Goal: Task Accomplishment & Management: Manage account settings

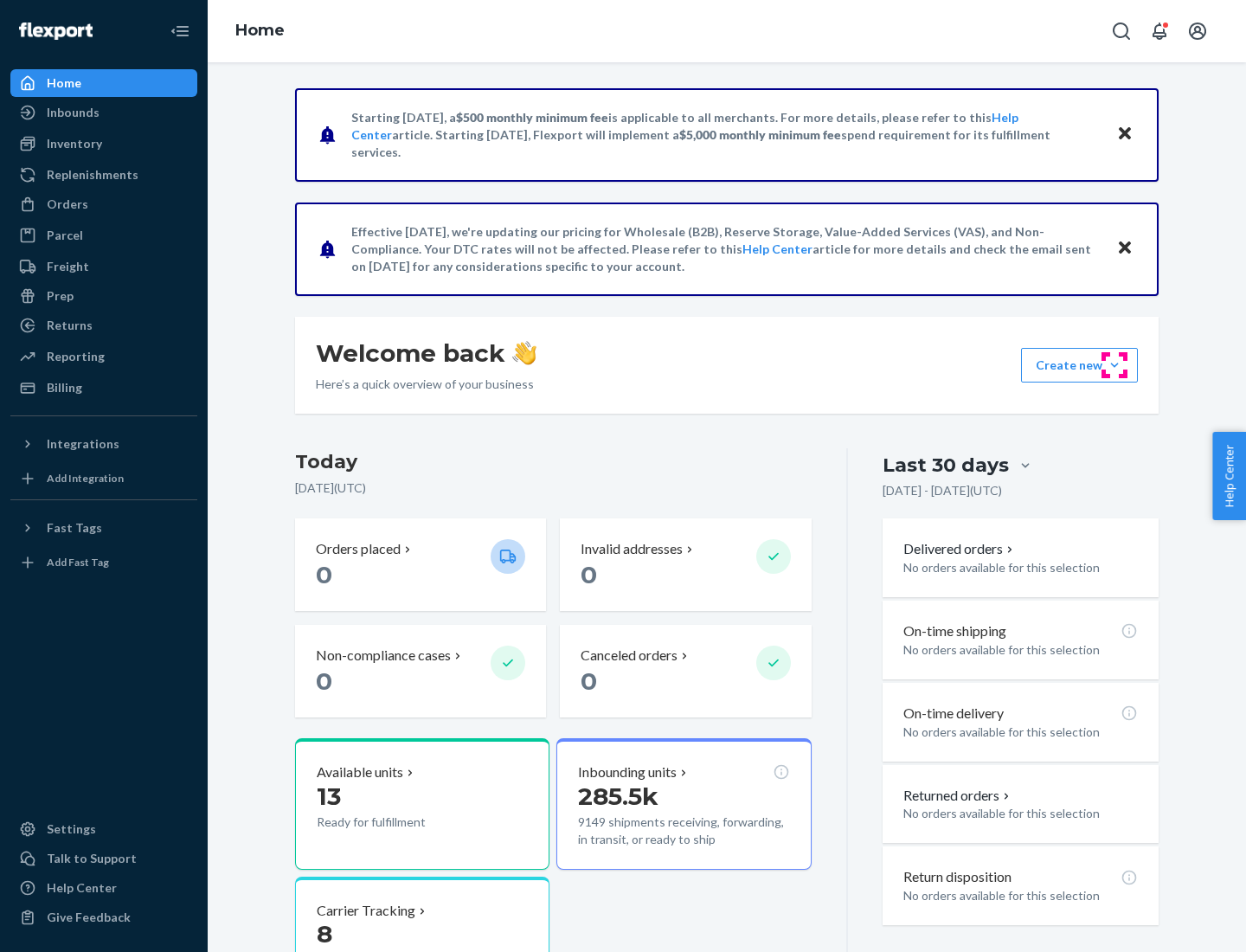
click at [1114, 365] on button "Create new Create new inbound Create new order Create new product" at bounding box center [1079, 365] width 117 height 35
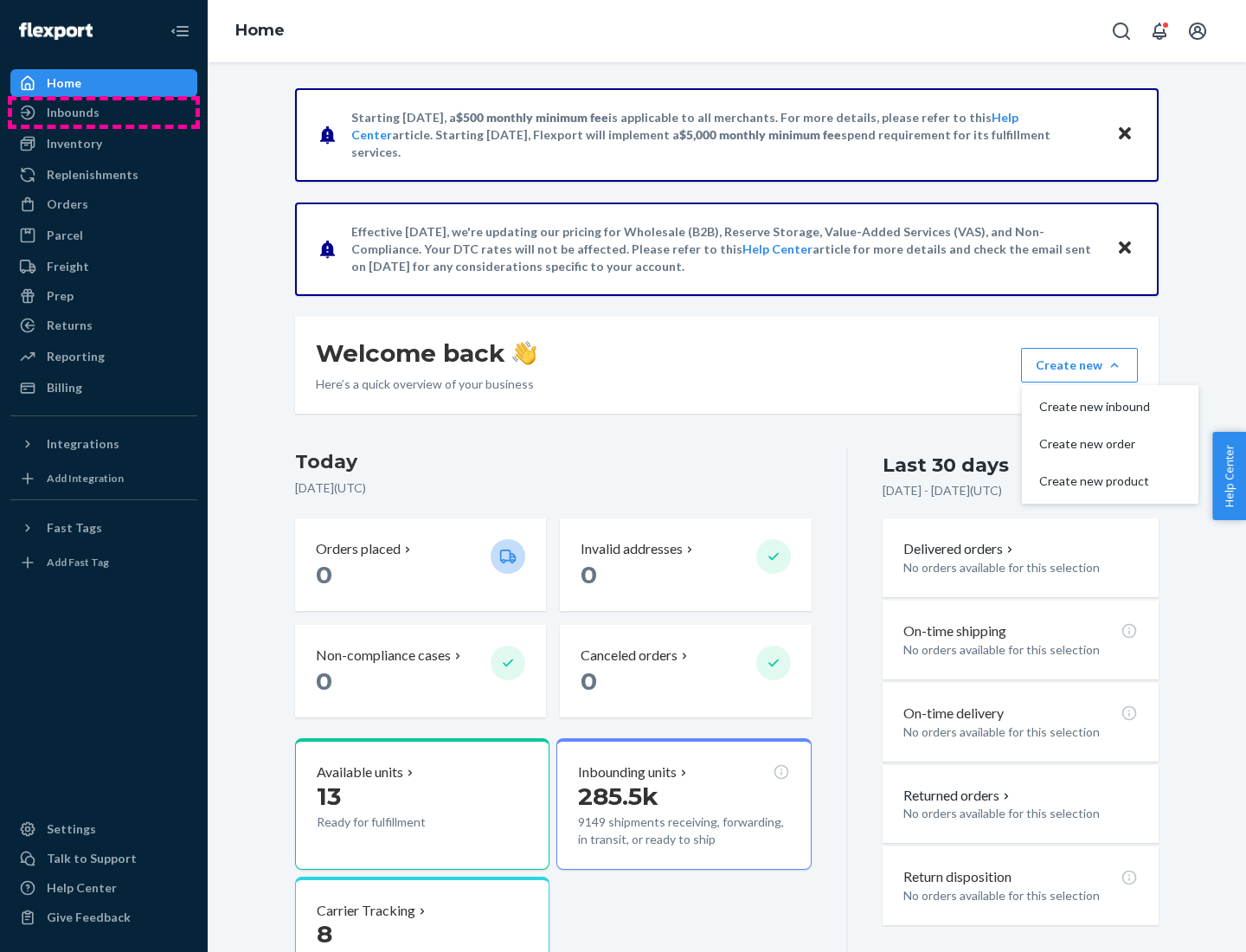
click at [104, 112] on div "Inbounds" at bounding box center [103, 112] width 183 height 24
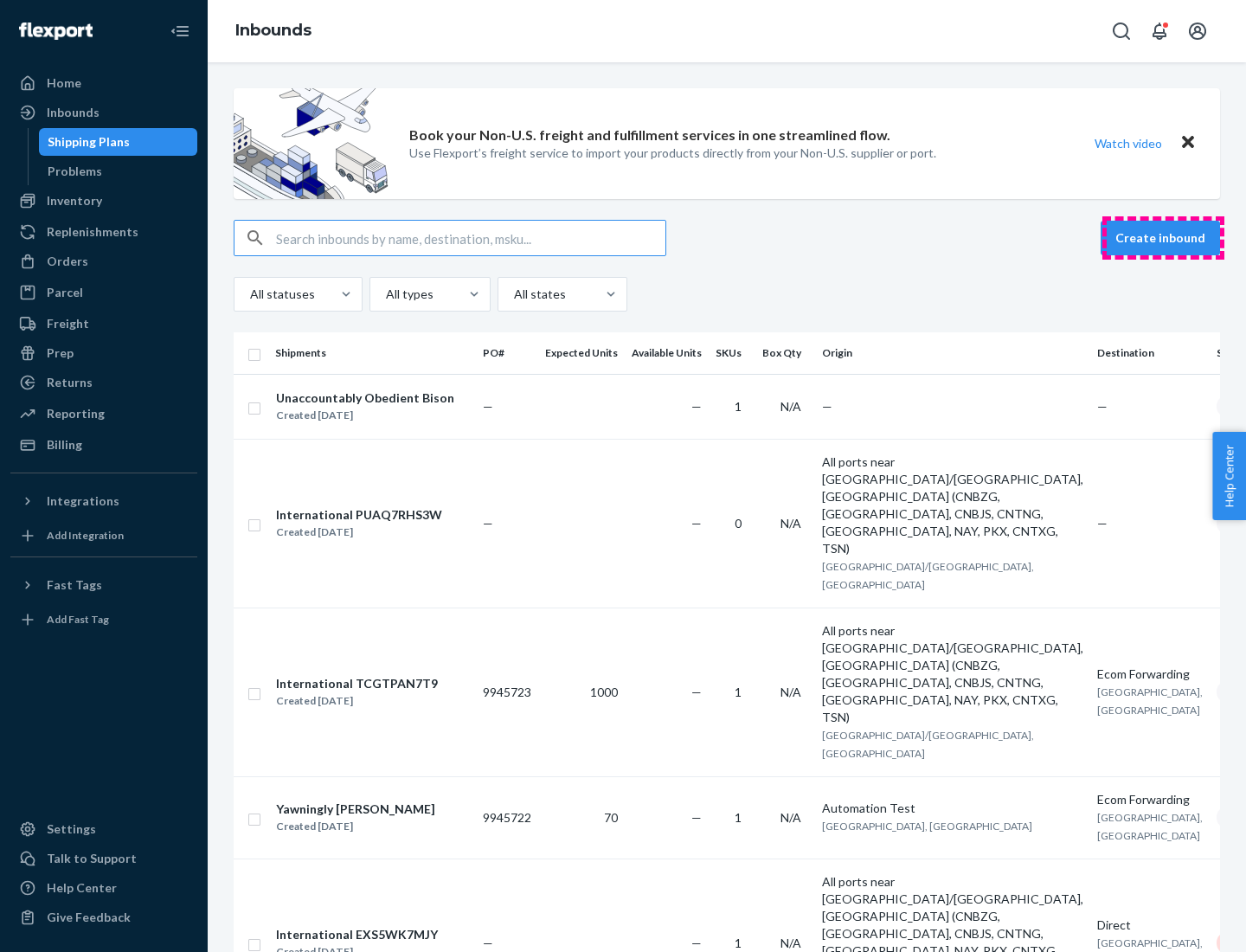
click at [1163, 238] on button "Create inbound" at bounding box center [1160, 238] width 120 height 35
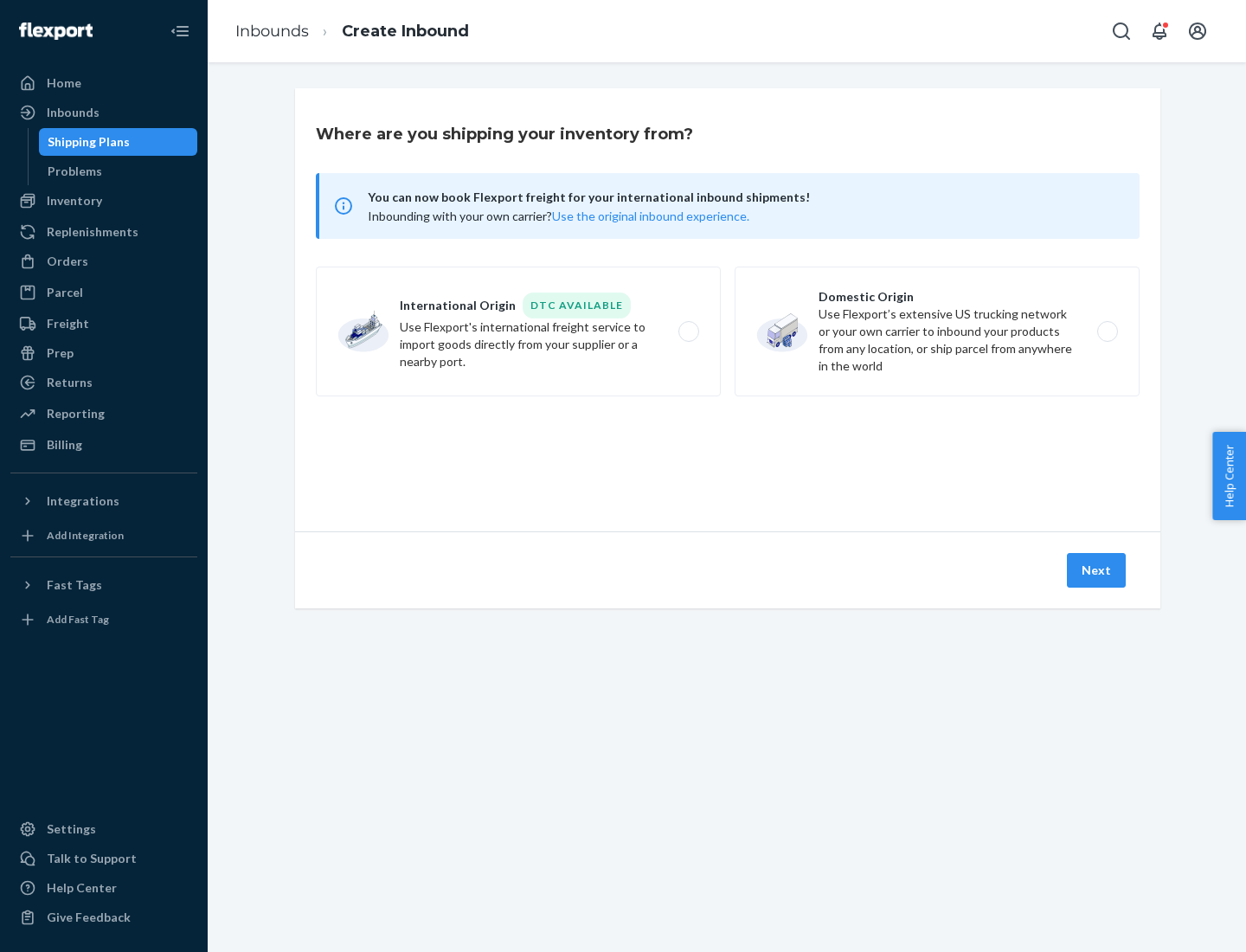
click at [938, 331] on label "Domestic Origin Use Flexport’s extensive US trucking network or your own carrie…" at bounding box center [938, 331] width 405 height 130
click at [1107, 331] on input "Domestic Origin Use Flexport’s extensive US trucking network or your own carrie…" at bounding box center [1113, 332] width 11 height 11
radio input "true"
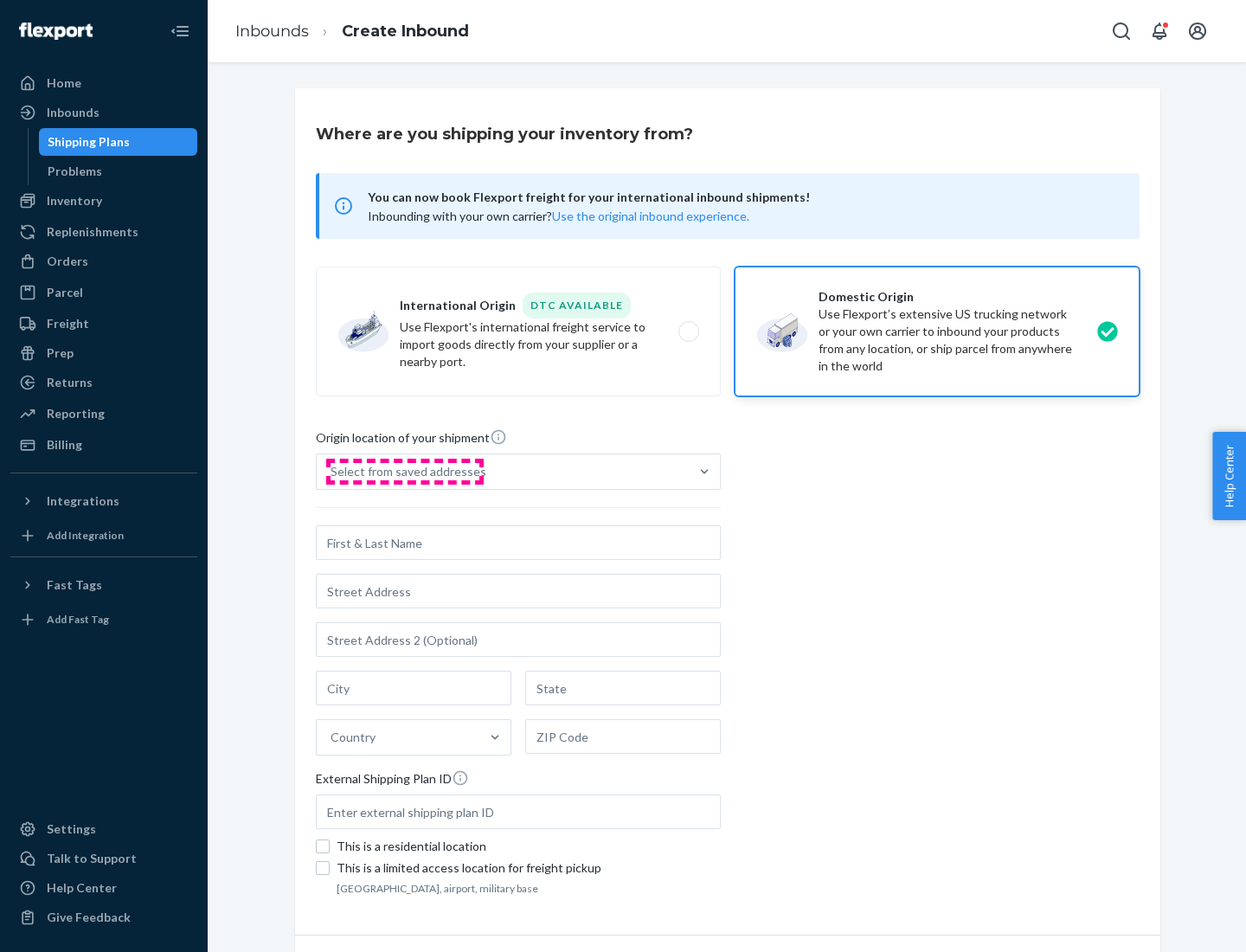
click at [404, 472] on div "Select from saved addresses" at bounding box center [408, 471] width 156 height 17
click at [332, 472] on input "Select from saved addresses" at bounding box center [331, 471] width 2 height 17
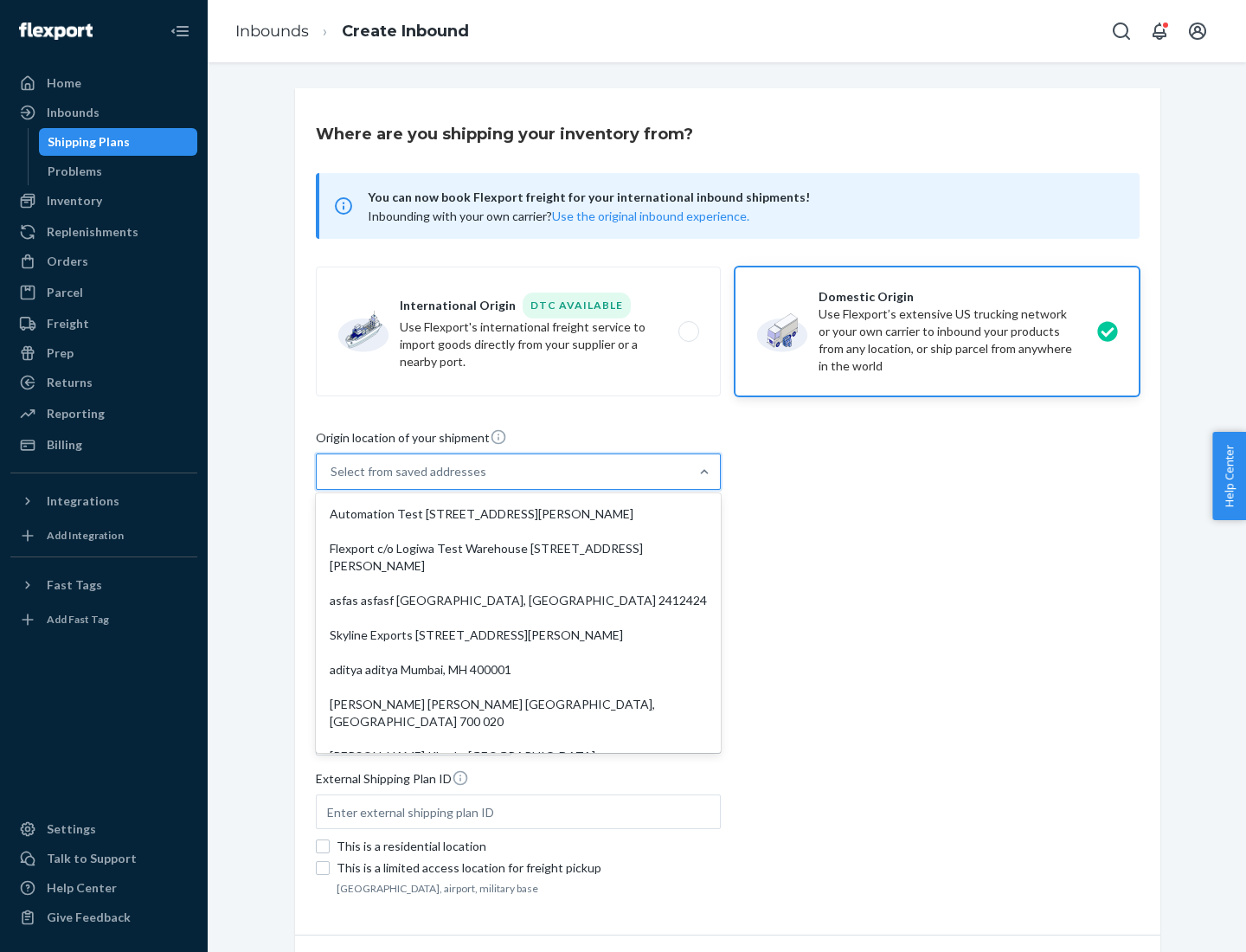
scroll to position [7, 0]
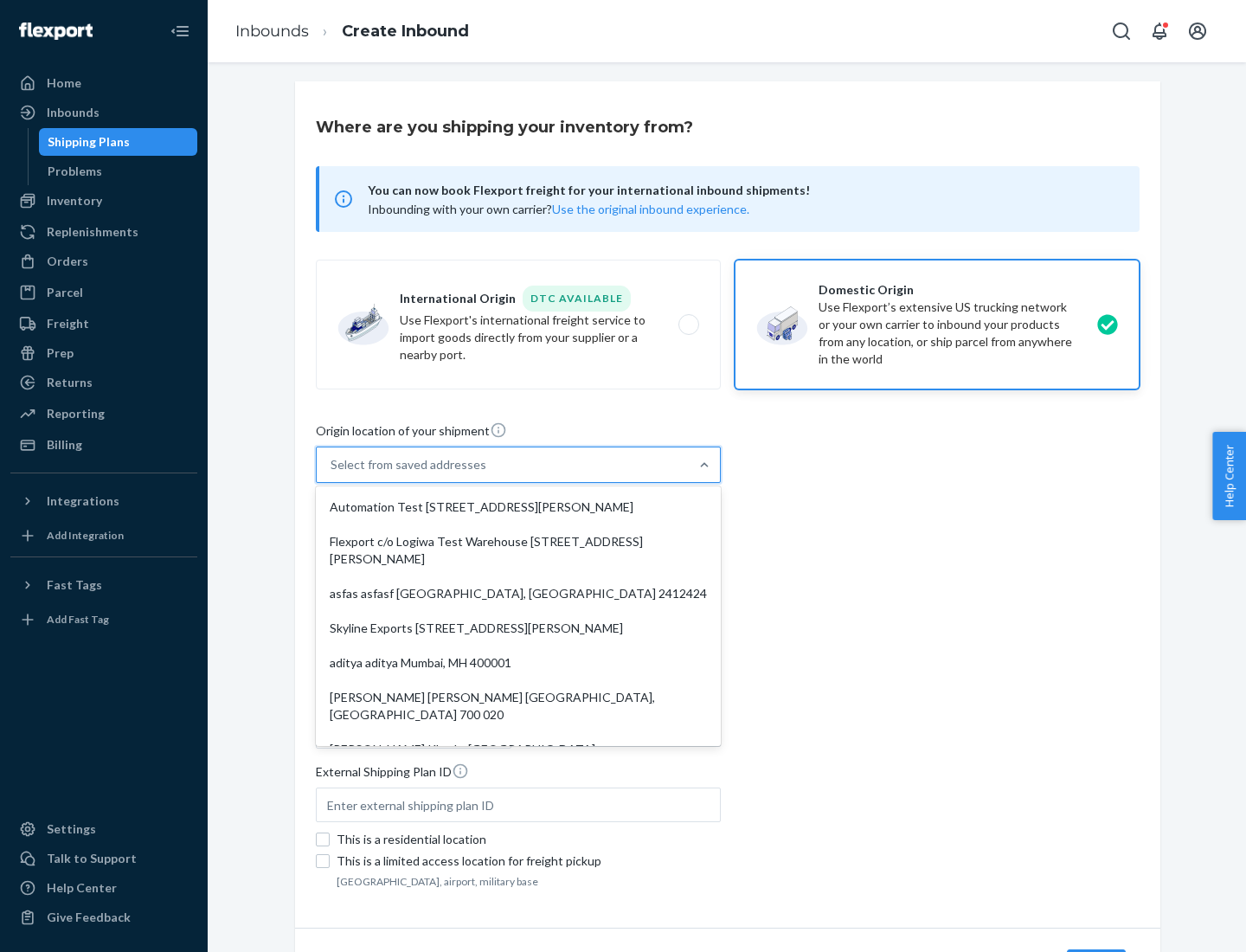
click at [518, 507] on div "Automation Test [STREET_ADDRESS][PERSON_NAME]" at bounding box center [518, 507] width 398 height 35
click at [332, 473] on input "option Automation Test [STREET_ADDRESS][PERSON_NAME]. 9 results available. Use …" at bounding box center [331, 465] width 2 height 17
type input "Automation Test"
type input "9th Floor"
type input "[GEOGRAPHIC_DATA]"
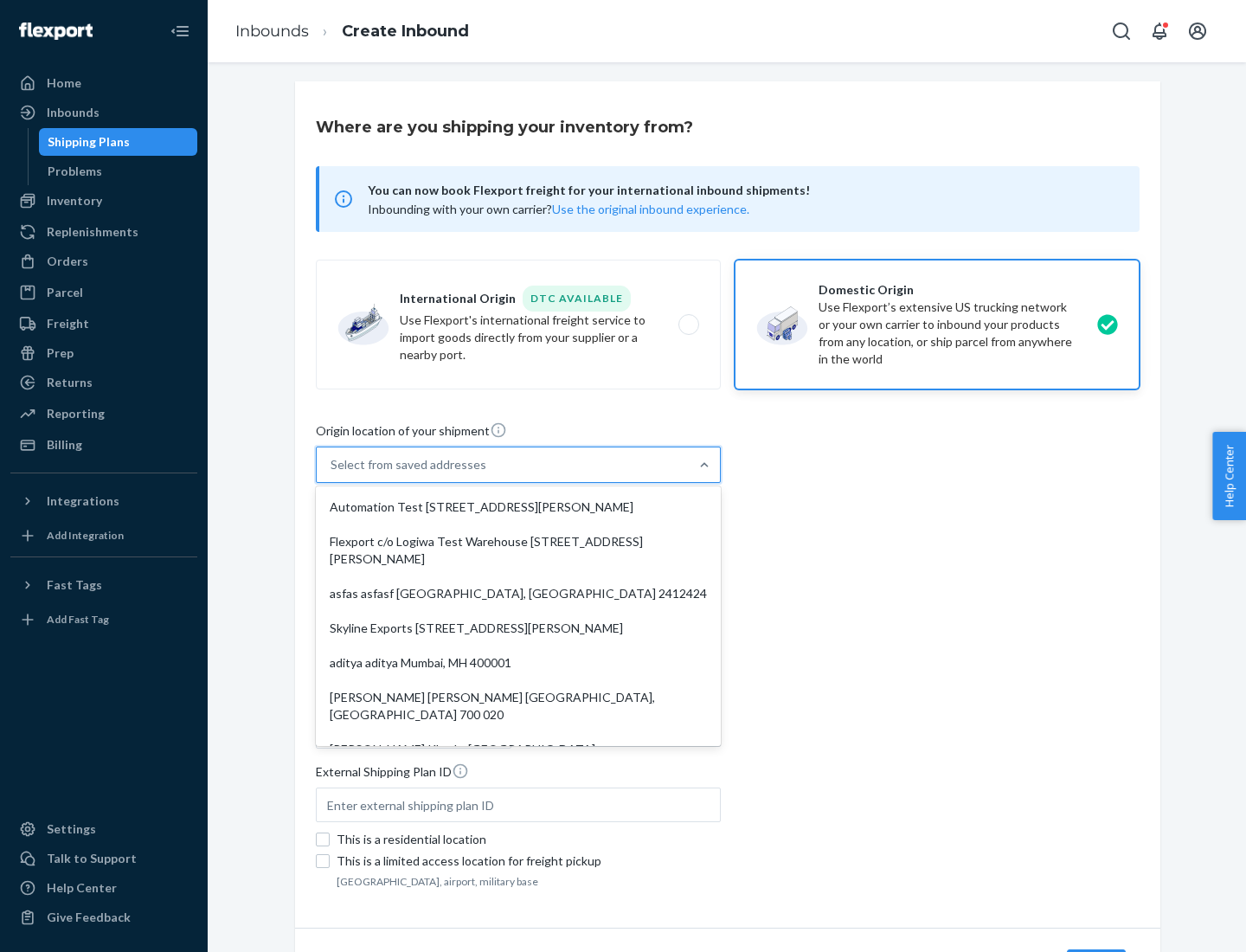
type input "CA"
type input "94104"
type input "[STREET_ADDRESS][PERSON_NAME]"
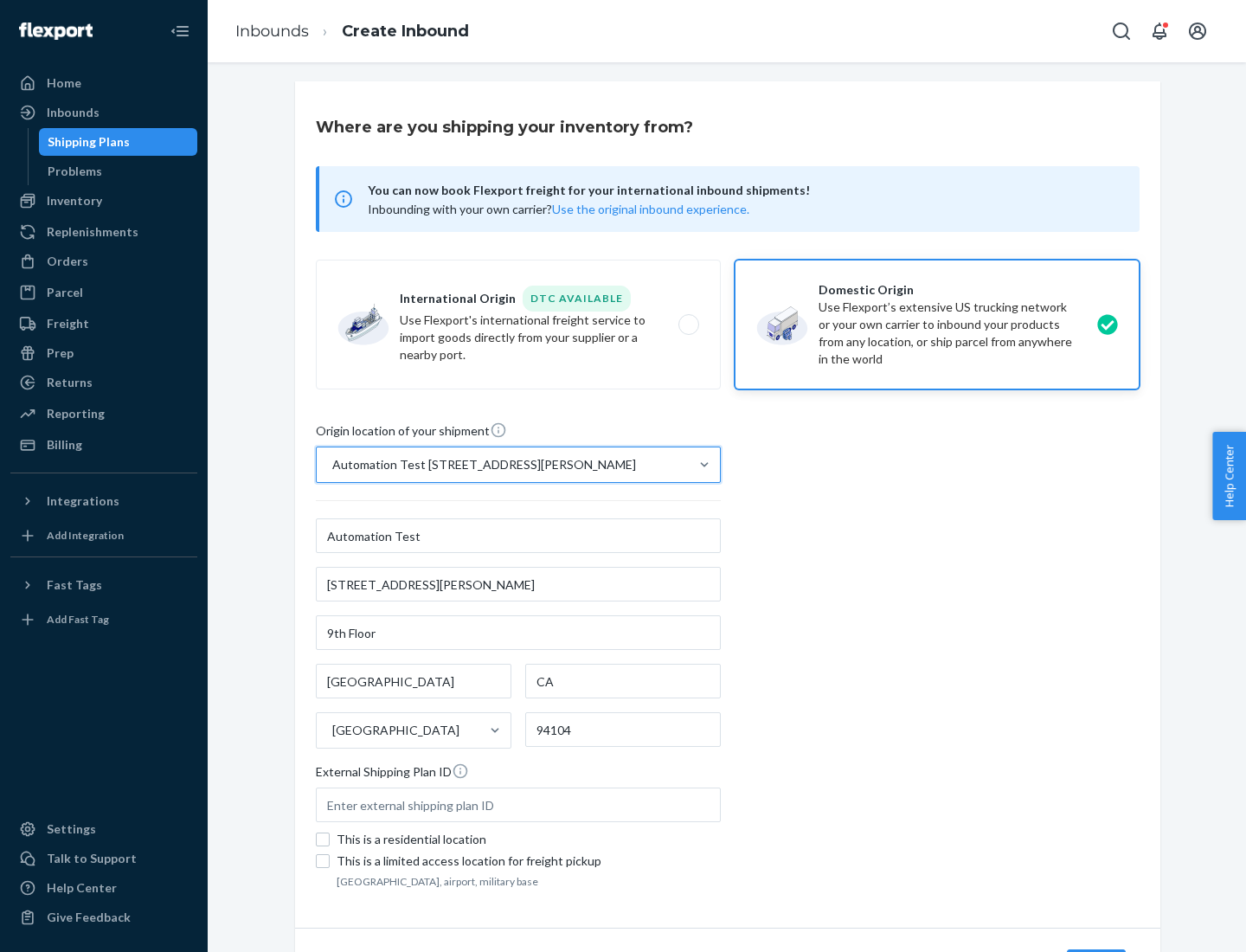
scroll to position [101, 0]
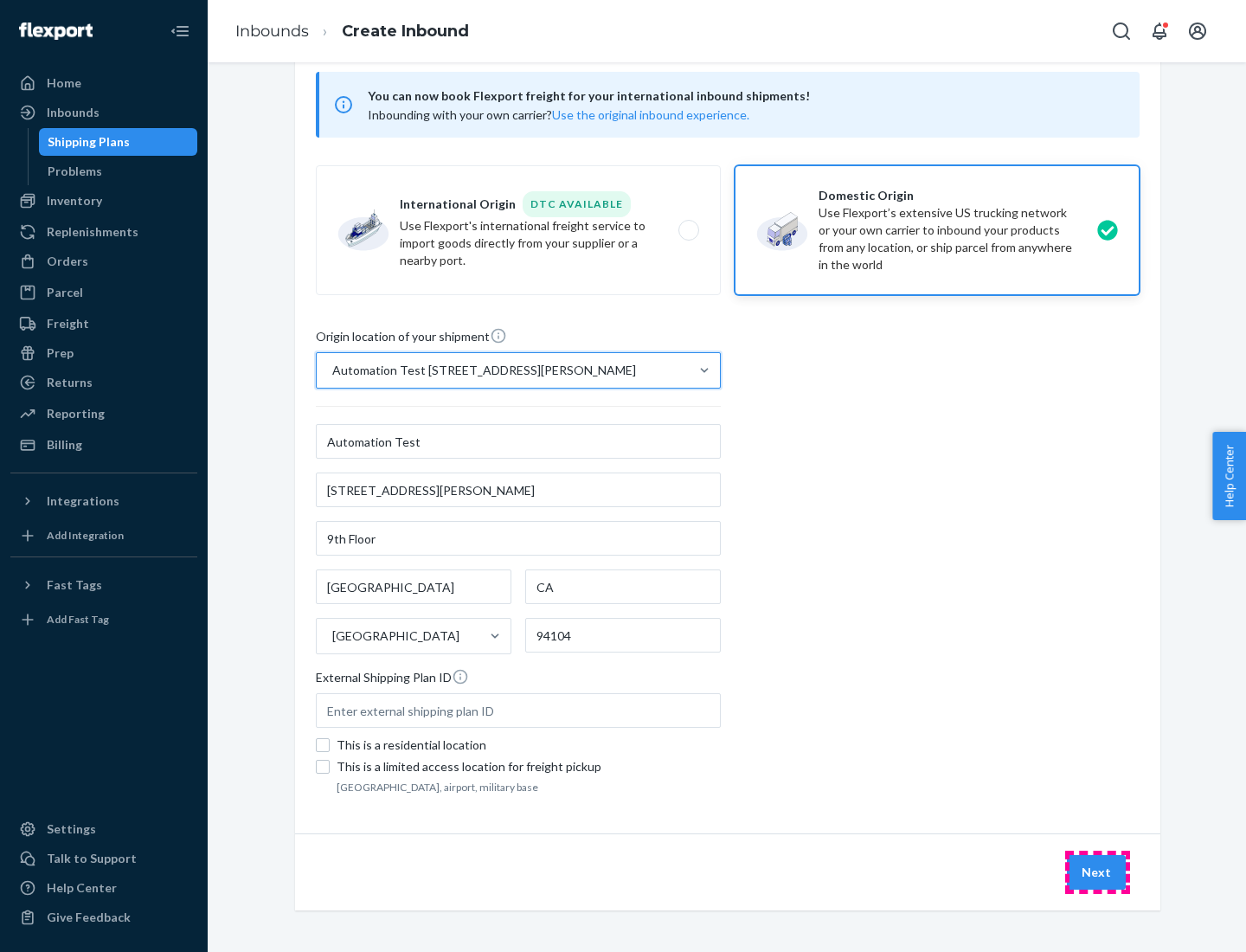
click at [1098, 872] on button "Next" at bounding box center [1097, 872] width 59 height 35
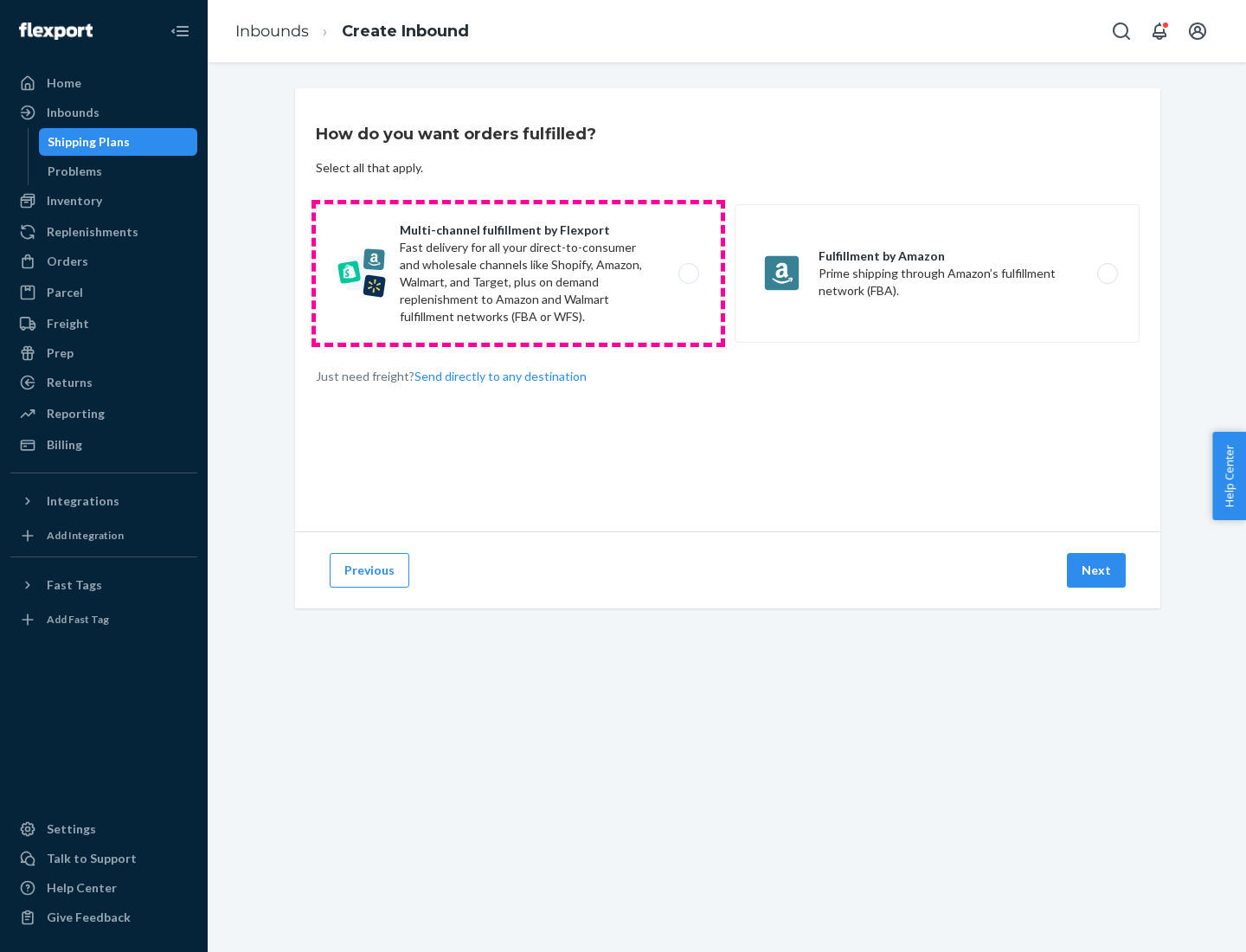
click at [518, 273] on label "Multi-channel fulfillment by Flexport Fast delivery for all your direct-to-cons…" at bounding box center [518, 273] width 405 height 138
click at [688, 273] on input "Multi-channel fulfillment by Flexport Fast delivery for all your direct-to-cons…" at bounding box center [694, 274] width 11 height 11
radio input "true"
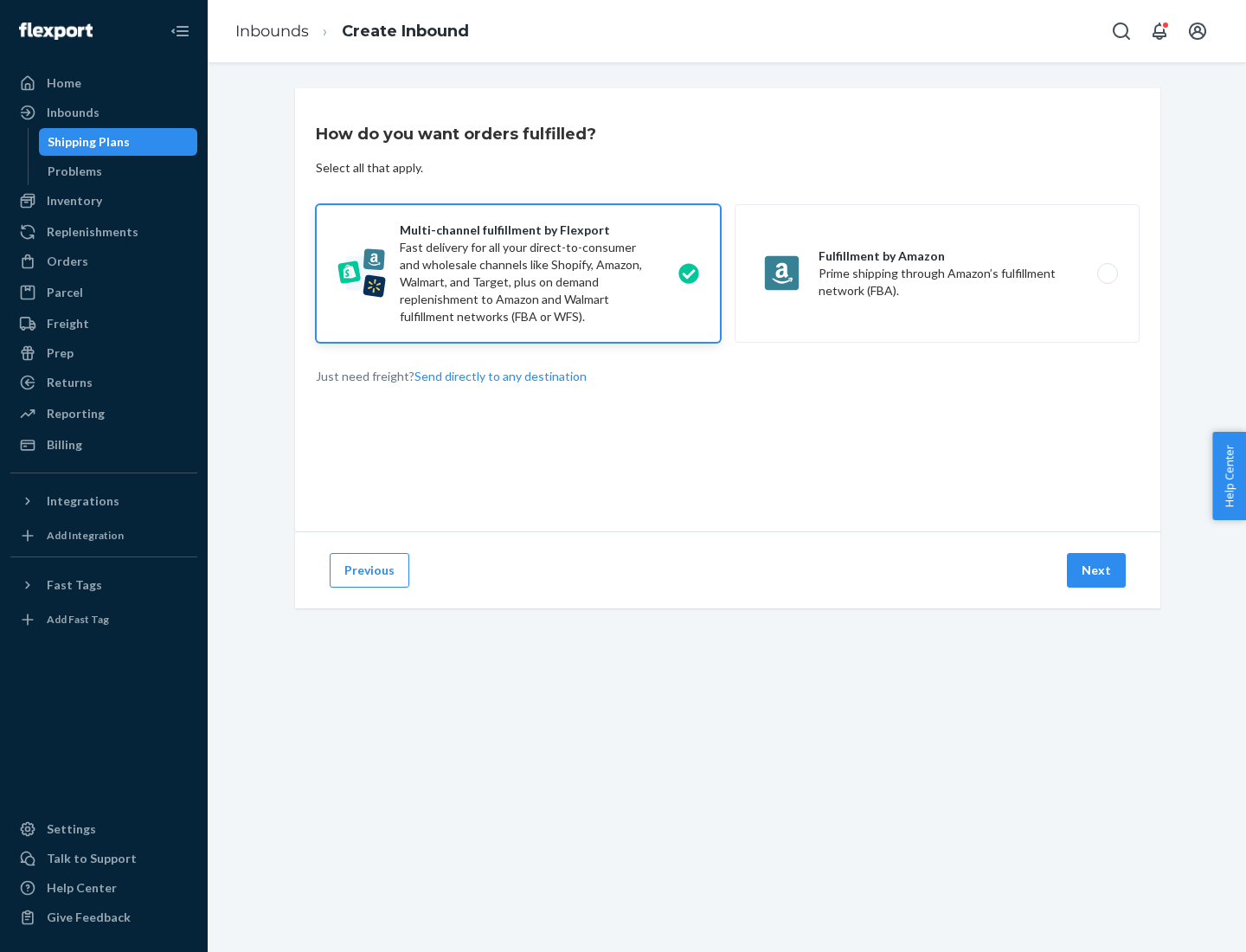
click at [1098, 570] on button "Next" at bounding box center [1097, 570] width 59 height 35
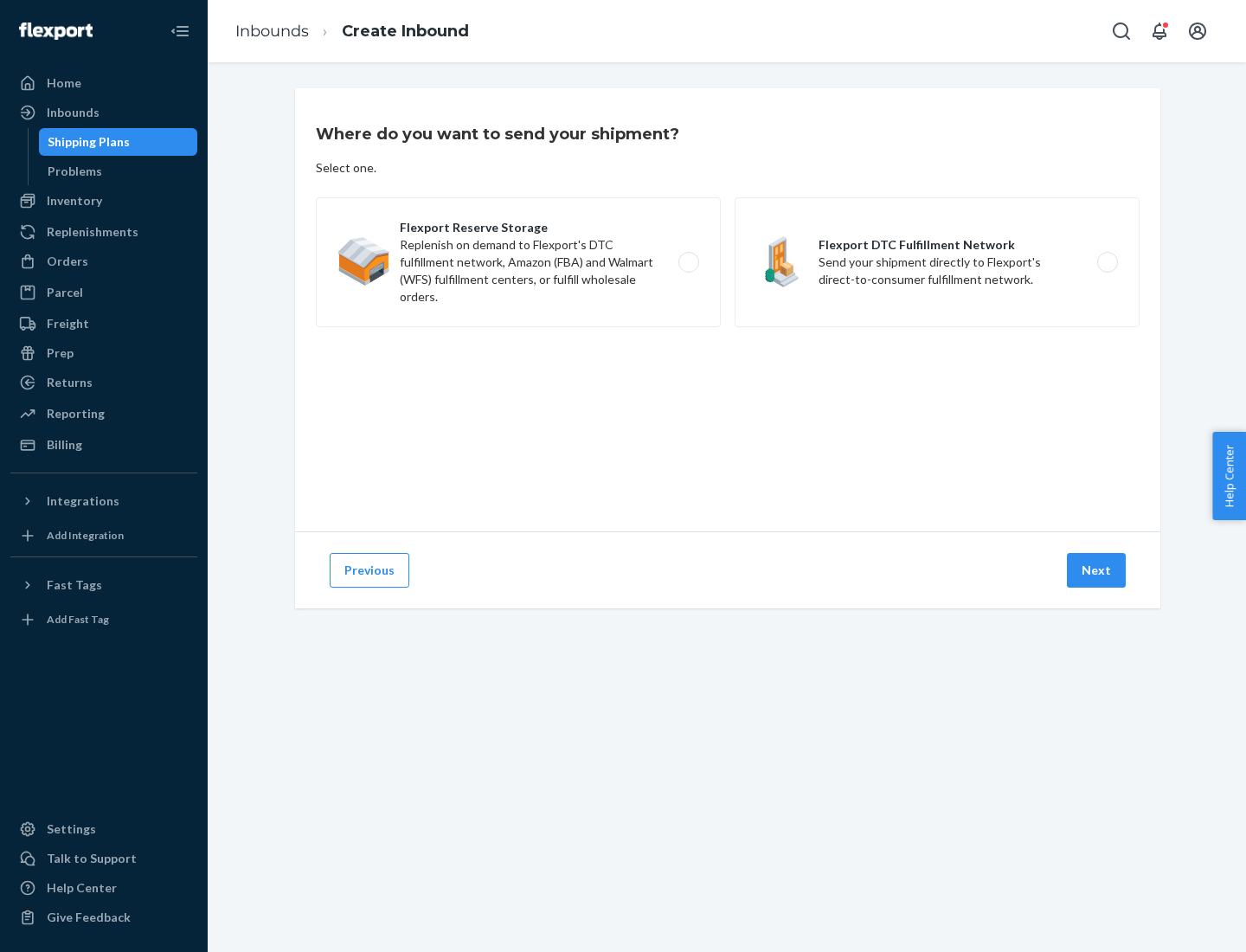
click at [938, 262] on label "Flexport DTC Fulfillment Network Send your shipment directly to Flexport's dire…" at bounding box center [938, 261] width 405 height 130
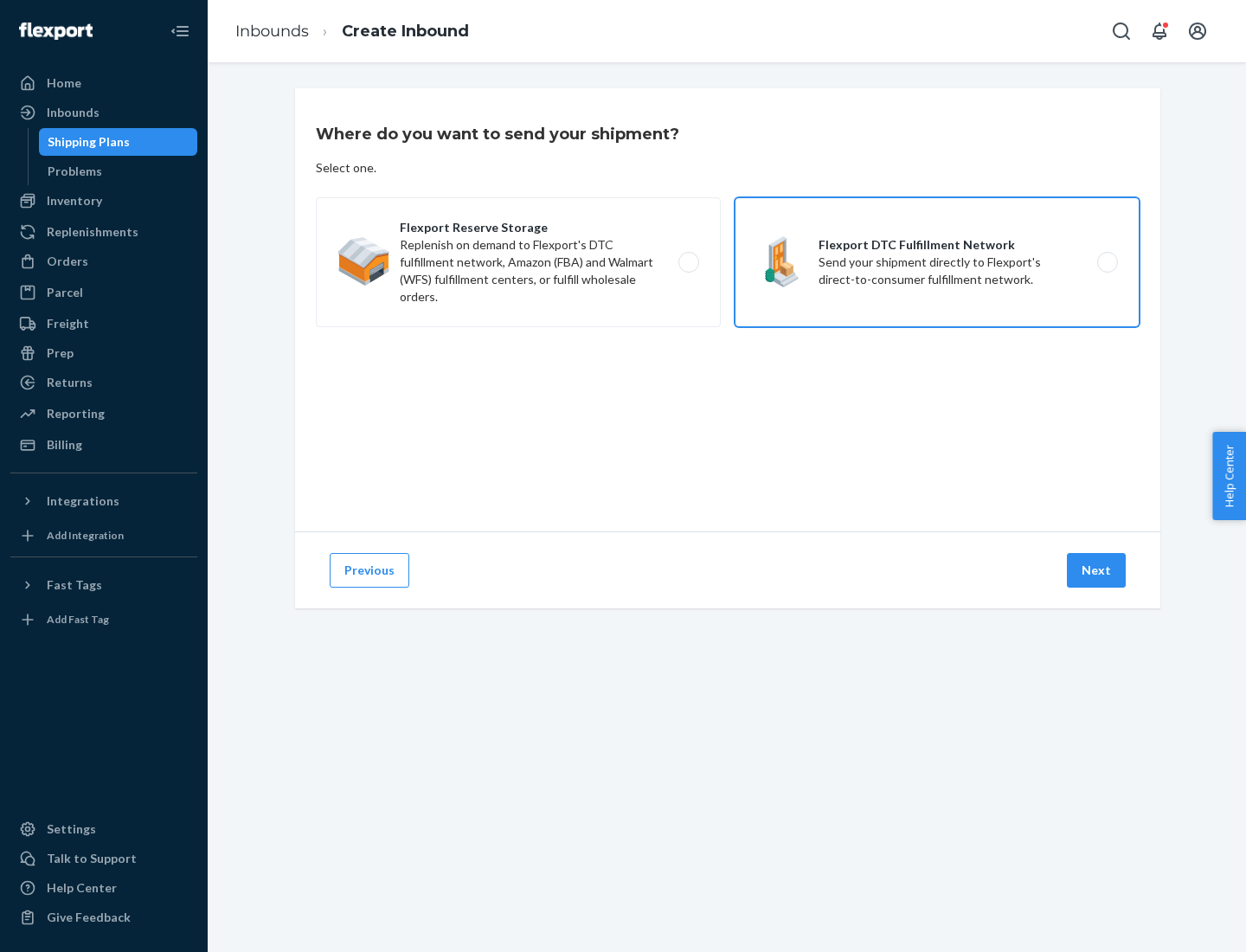
click at [1107, 262] on input "Flexport DTC Fulfillment Network Send your shipment directly to Flexport's dire…" at bounding box center [1113, 262] width 11 height 11
radio input "true"
click at [1098, 570] on button "Next" at bounding box center [1097, 570] width 59 height 35
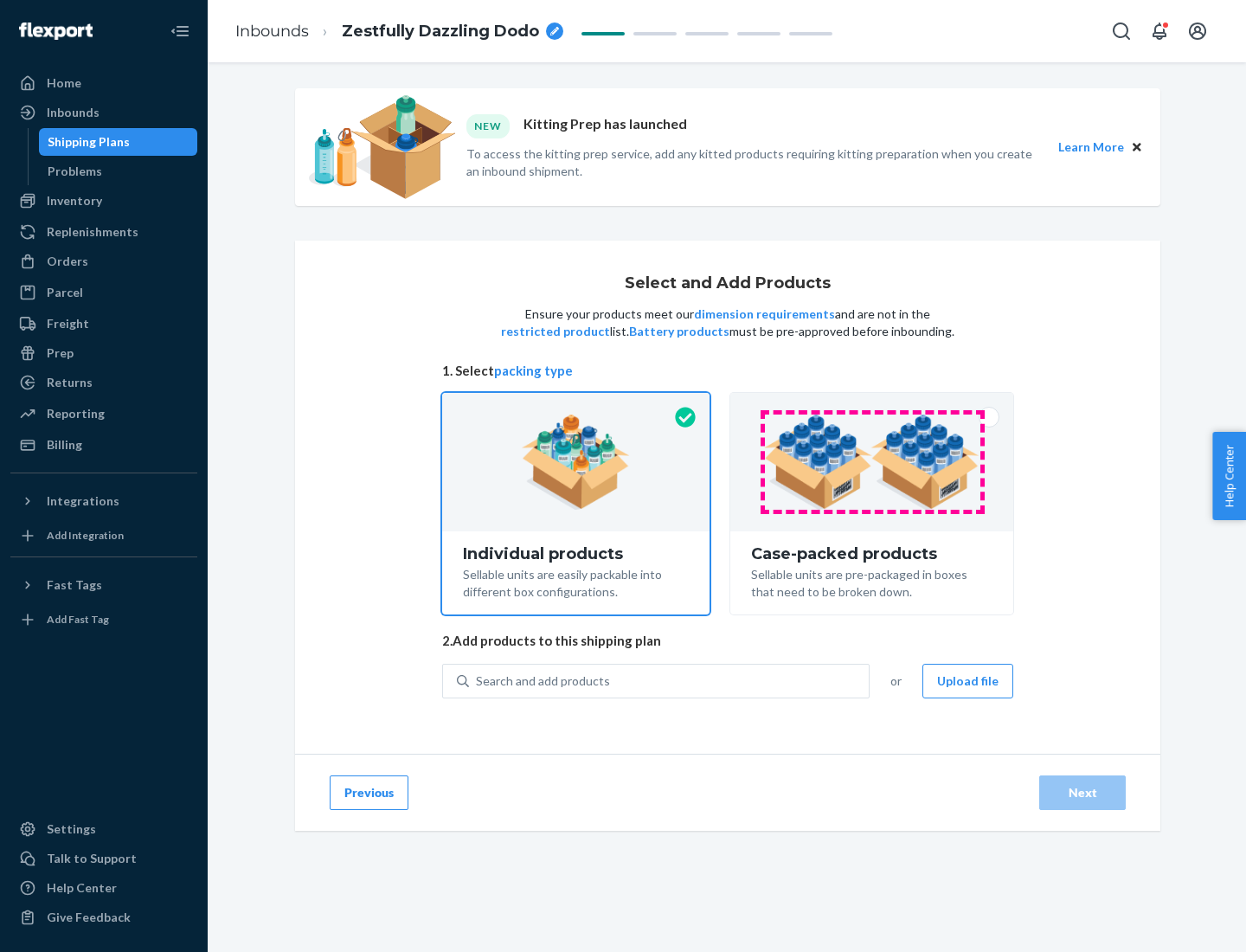
click at [872, 462] on img at bounding box center [872, 462] width 215 height 95
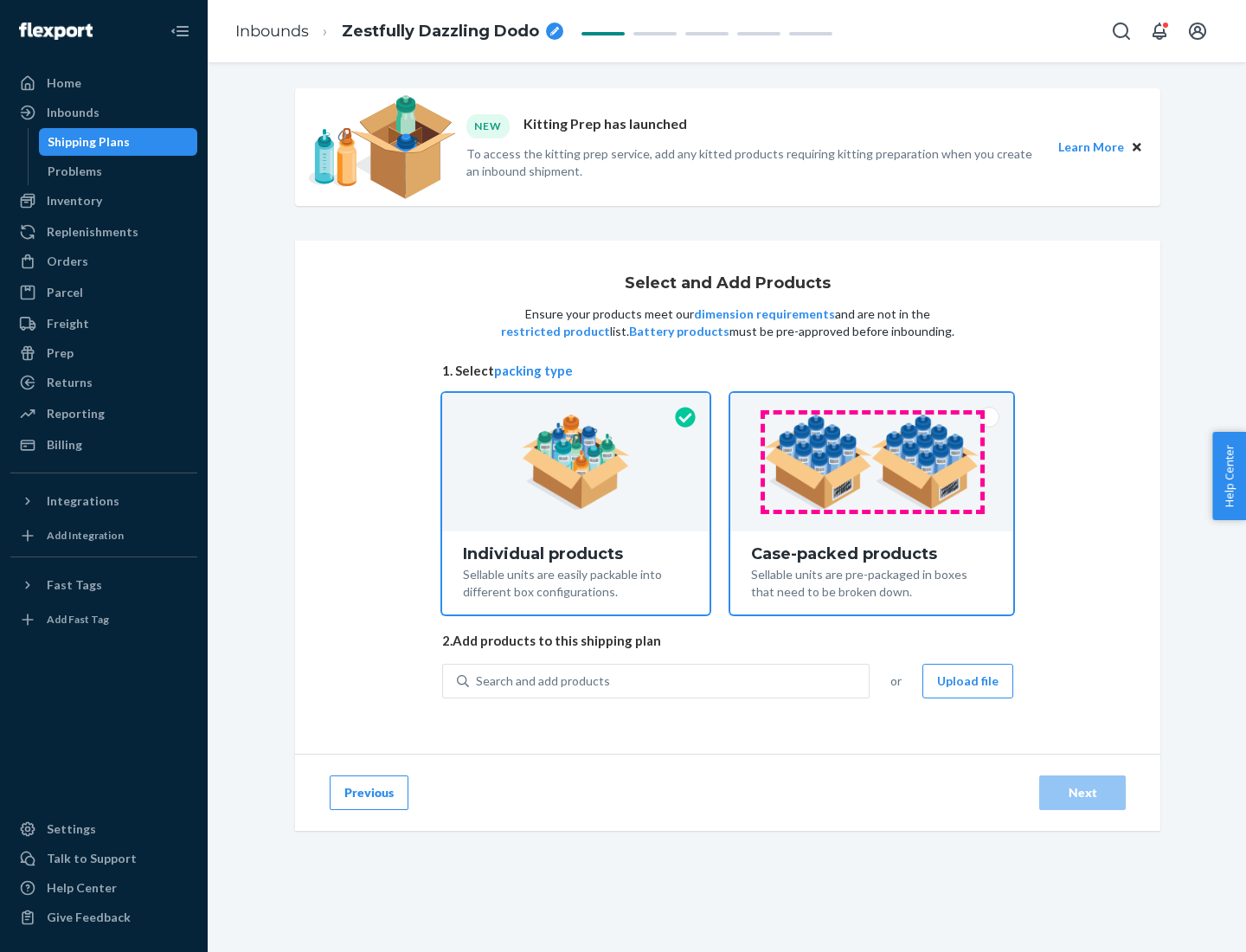
click at [872, 404] on input "Case-packed products Sellable units are pre-packaged in boxes that need to be b…" at bounding box center [871, 398] width 11 height 11
radio input "true"
radio input "false"
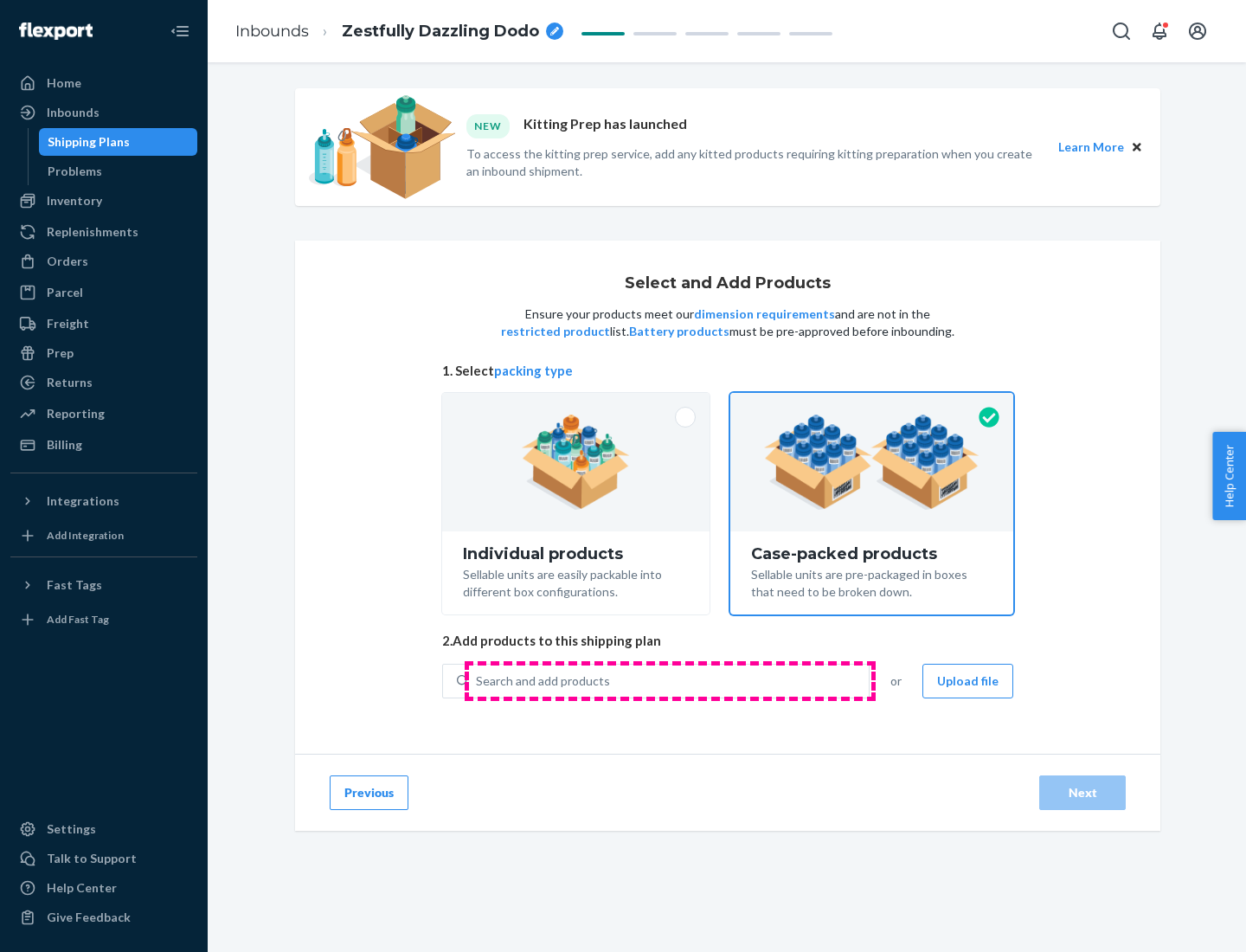
click at [670, 680] on div "Search and add products" at bounding box center [669, 681] width 400 height 31
click at [478, 680] on input "Search and add products" at bounding box center [477, 681] width 2 height 17
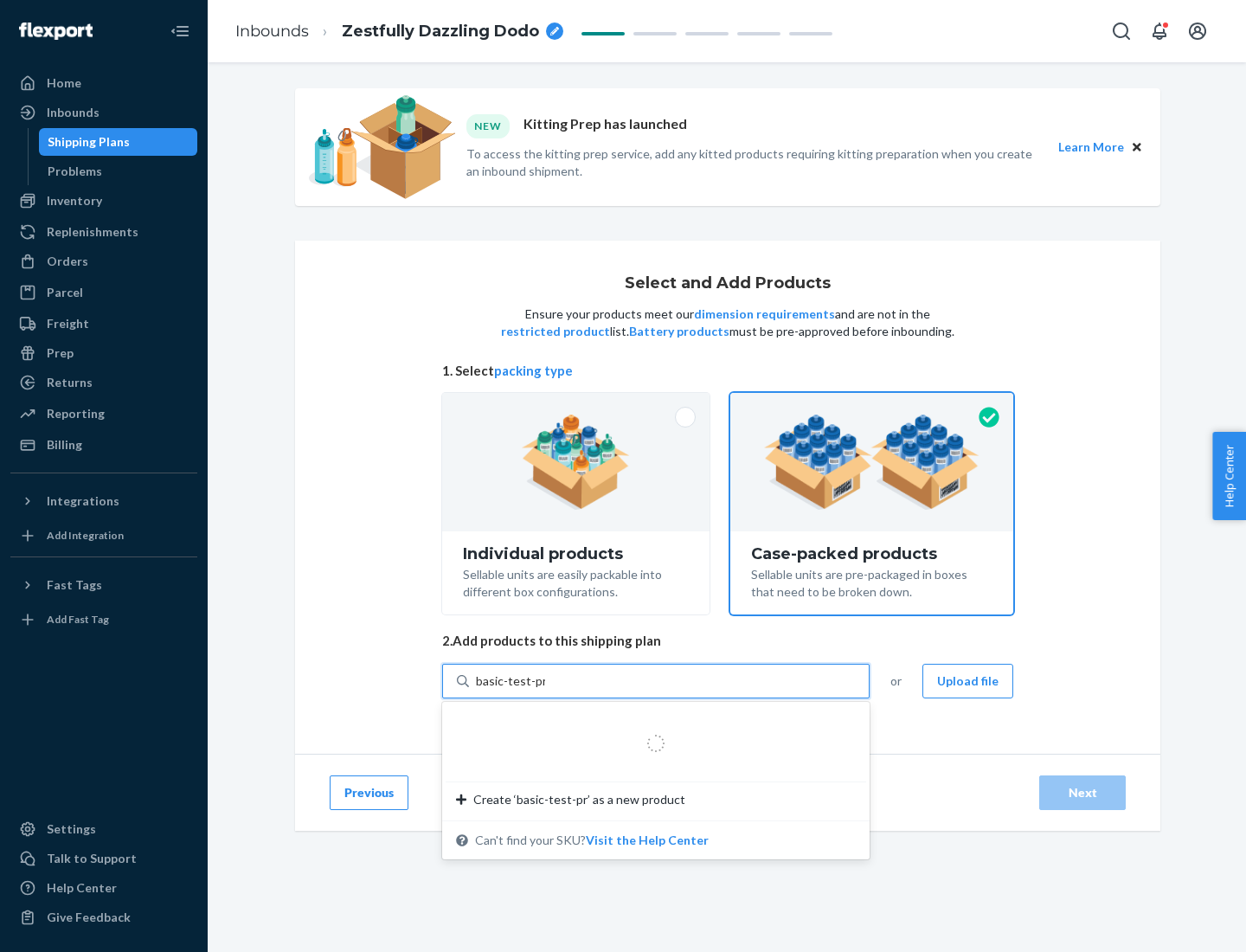
type input "basic-test-product-1"
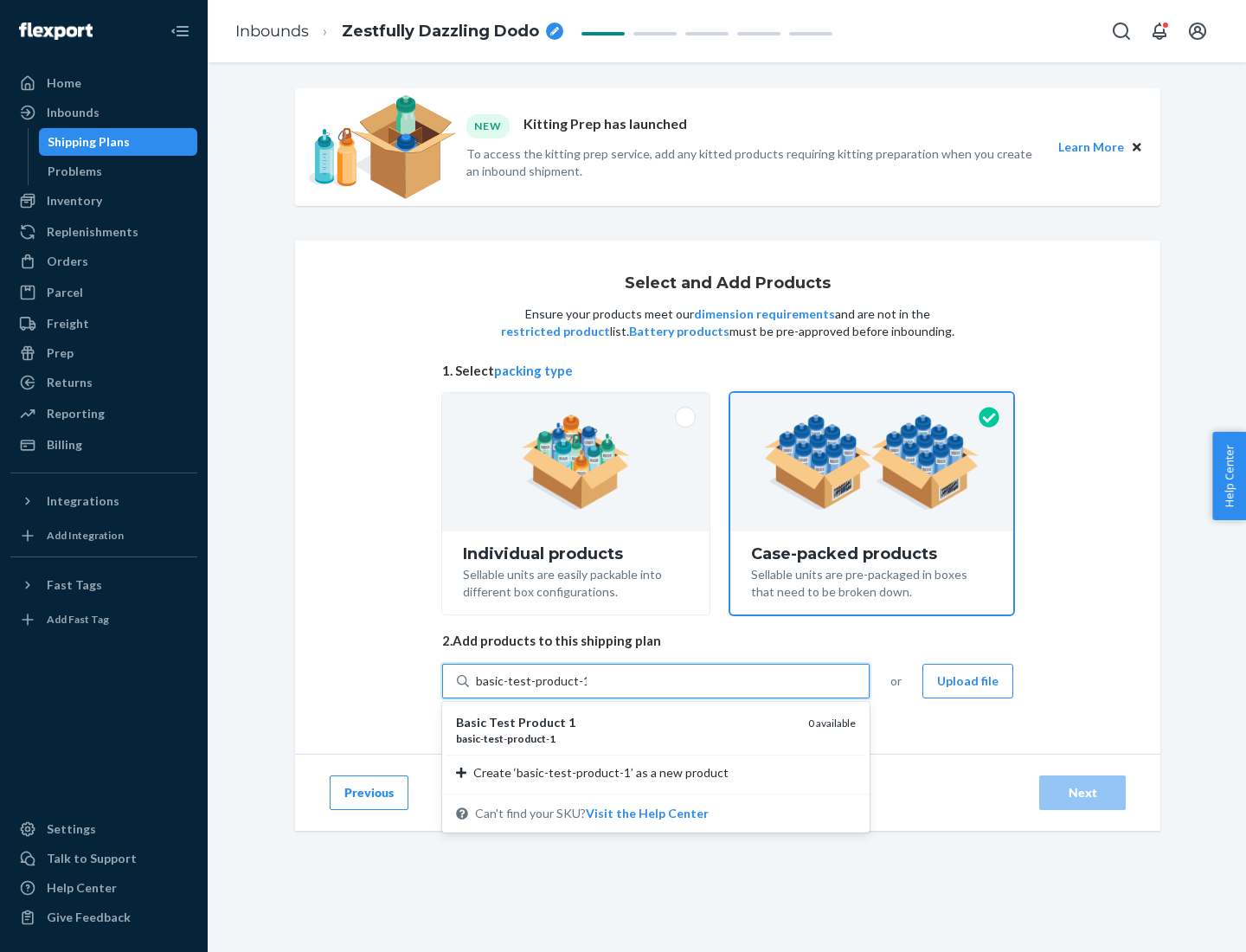
click at [626, 738] on div "basic - test - product - 1" at bounding box center [626, 739] width 339 height 15
click at [587, 690] on input "basic-test-product-1" at bounding box center [531, 681] width 110 height 17
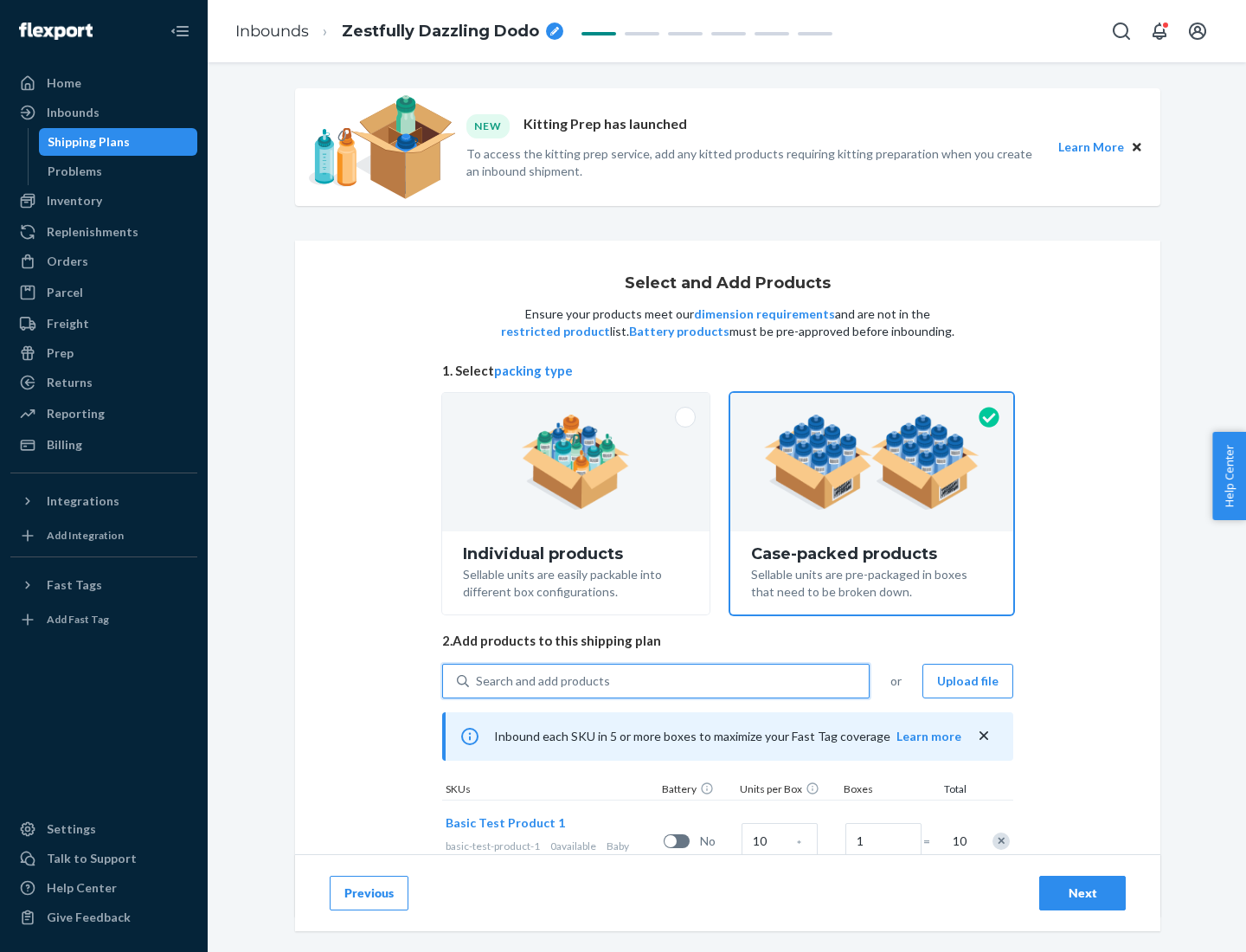
scroll to position [63, 0]
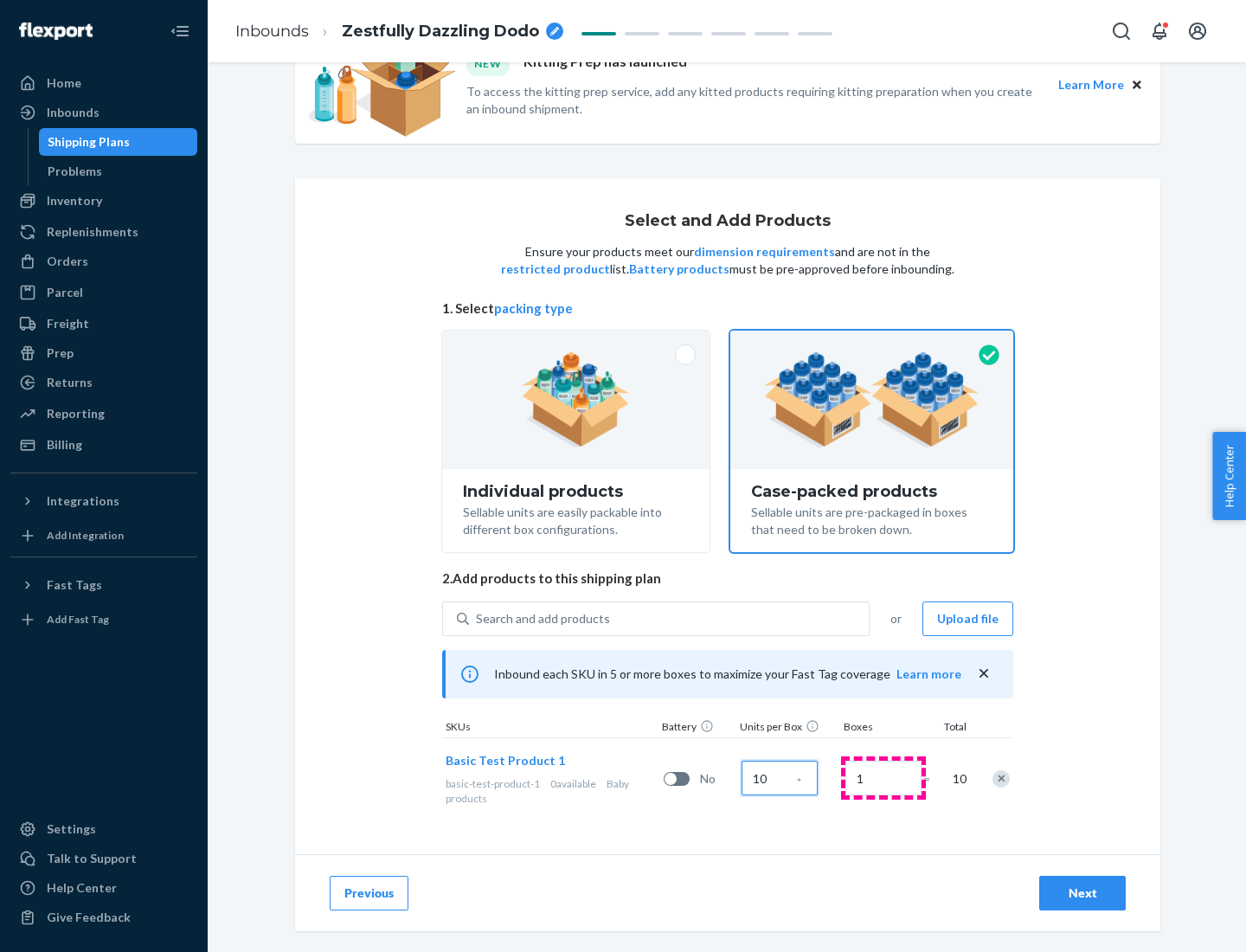
type input "10"
type input "7"
click at [1083, 893] on div "Next" at bounding box center [1083, 892] width 57 height 17
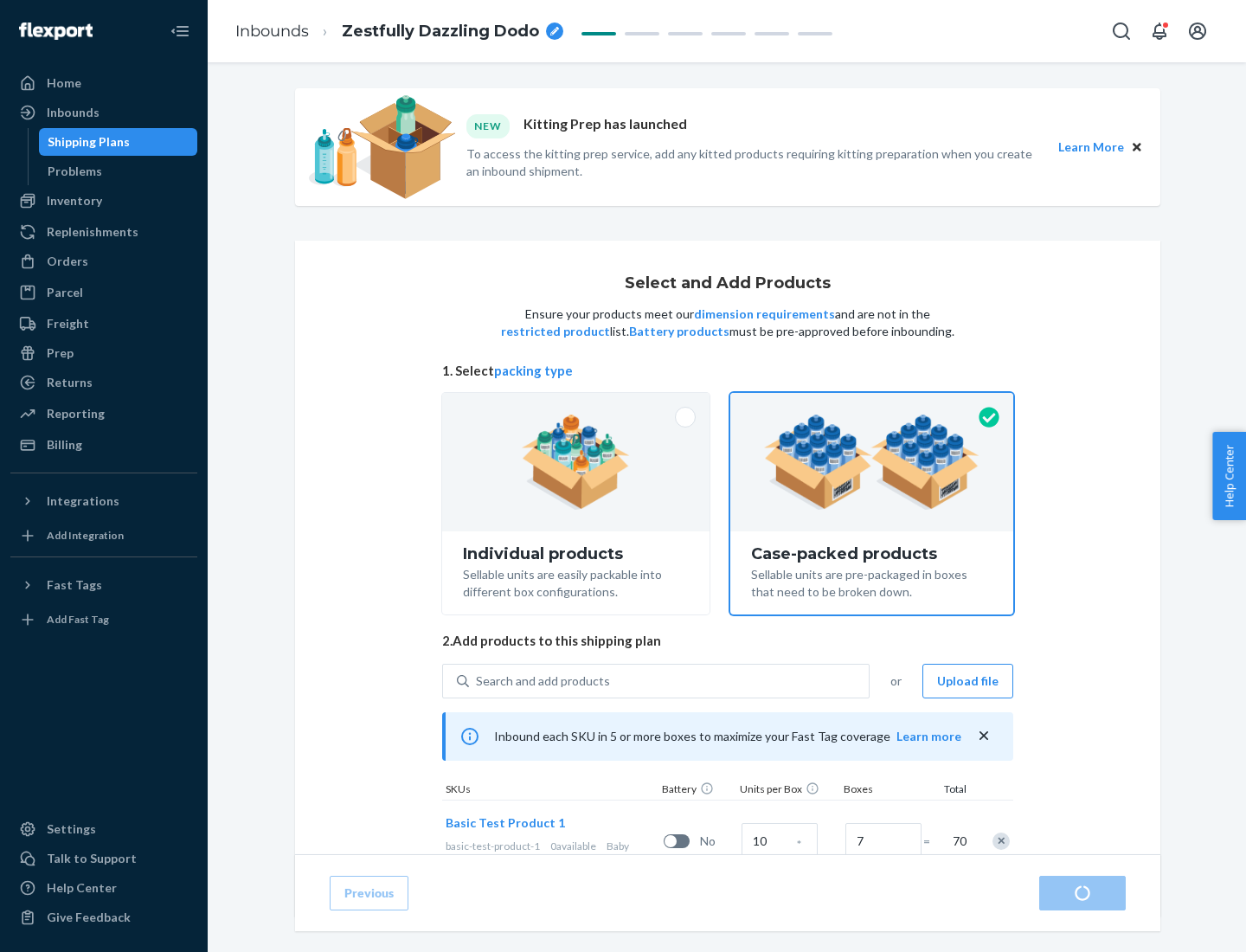
radio input "true"
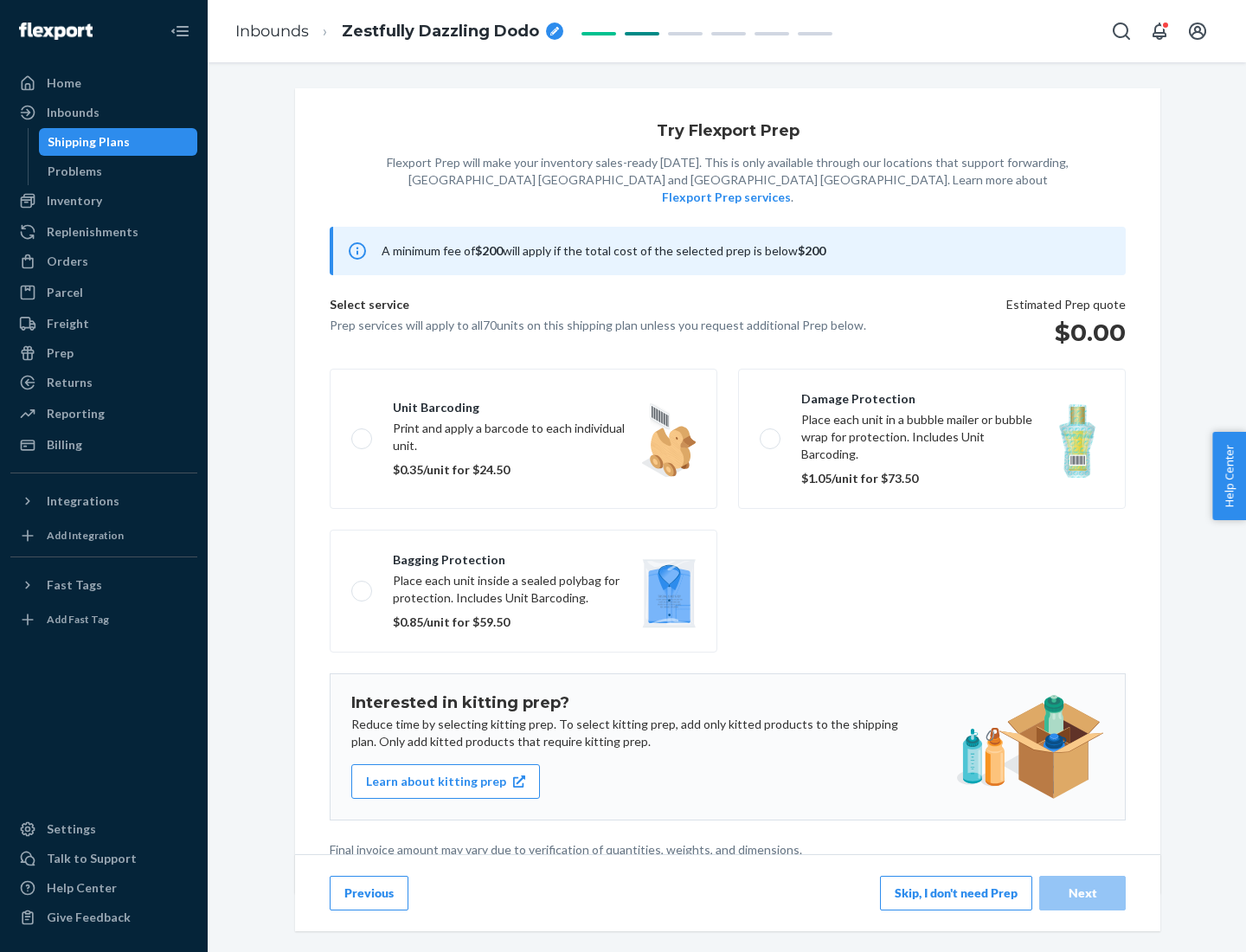
scroll to position [5, 0]
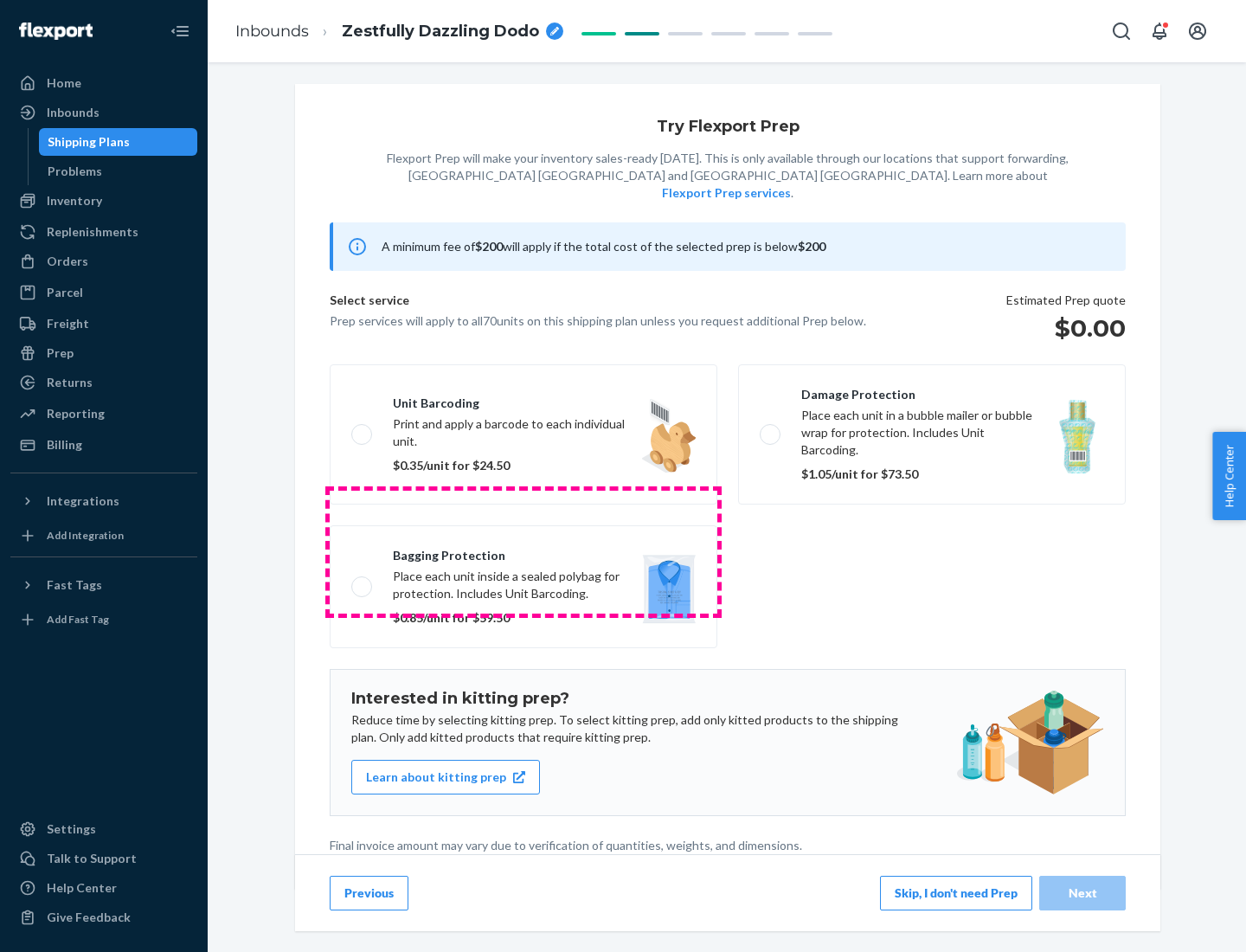
click at [524, 551] on label "Bagging protection Place each unit inside a sealed polybag for protection. Incl…" at bounding box center [523, 587] width 387 height 123
click at [363, 580] on input "Bagging protection Place each unit inside a sealed polybag for protection. Incl…" at bounding box center [357, 586] width 11 height 11
checkbox input "true"
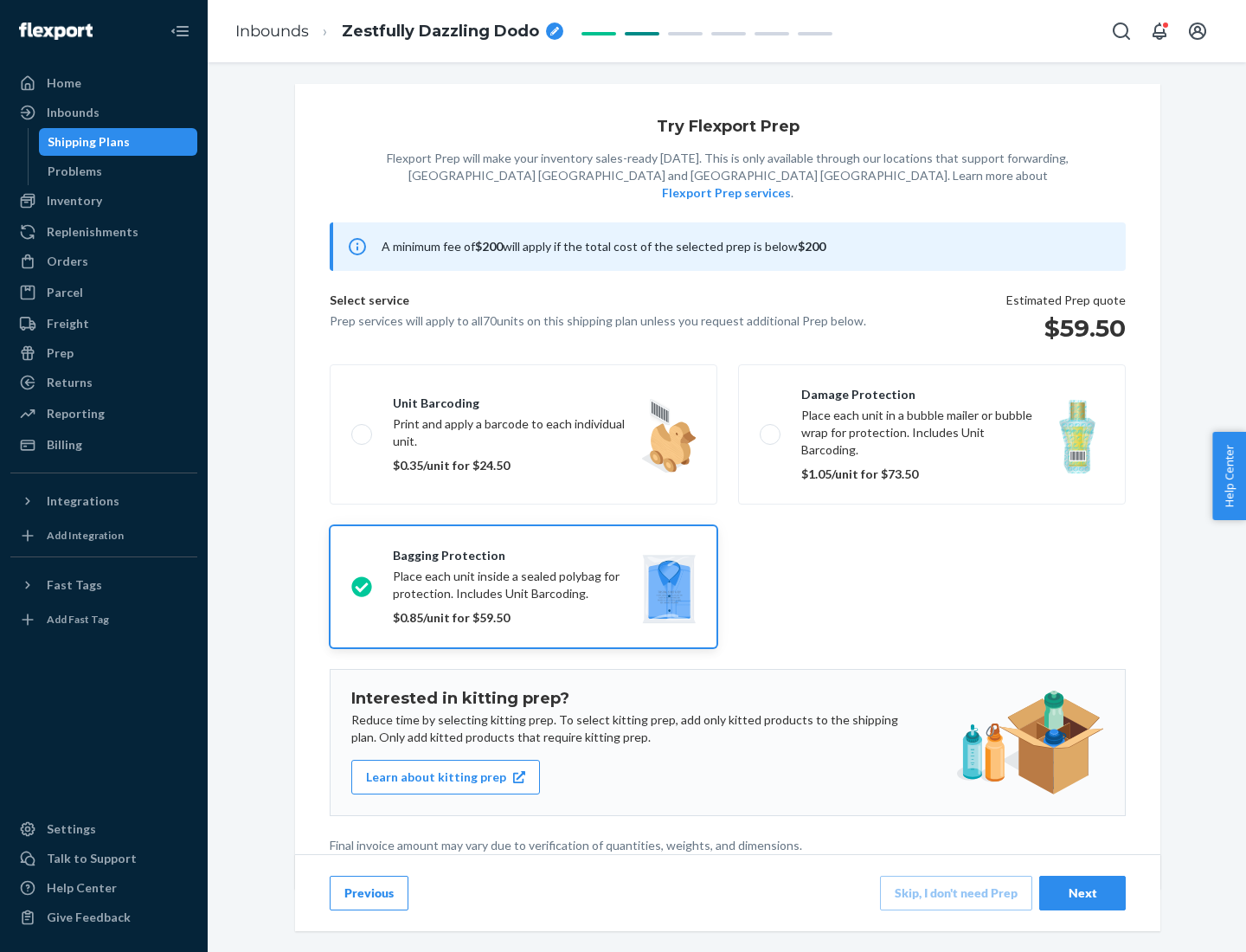
click at [1083, 892] on div "Next" at bounding box center [1083, 892] width 57 height 17
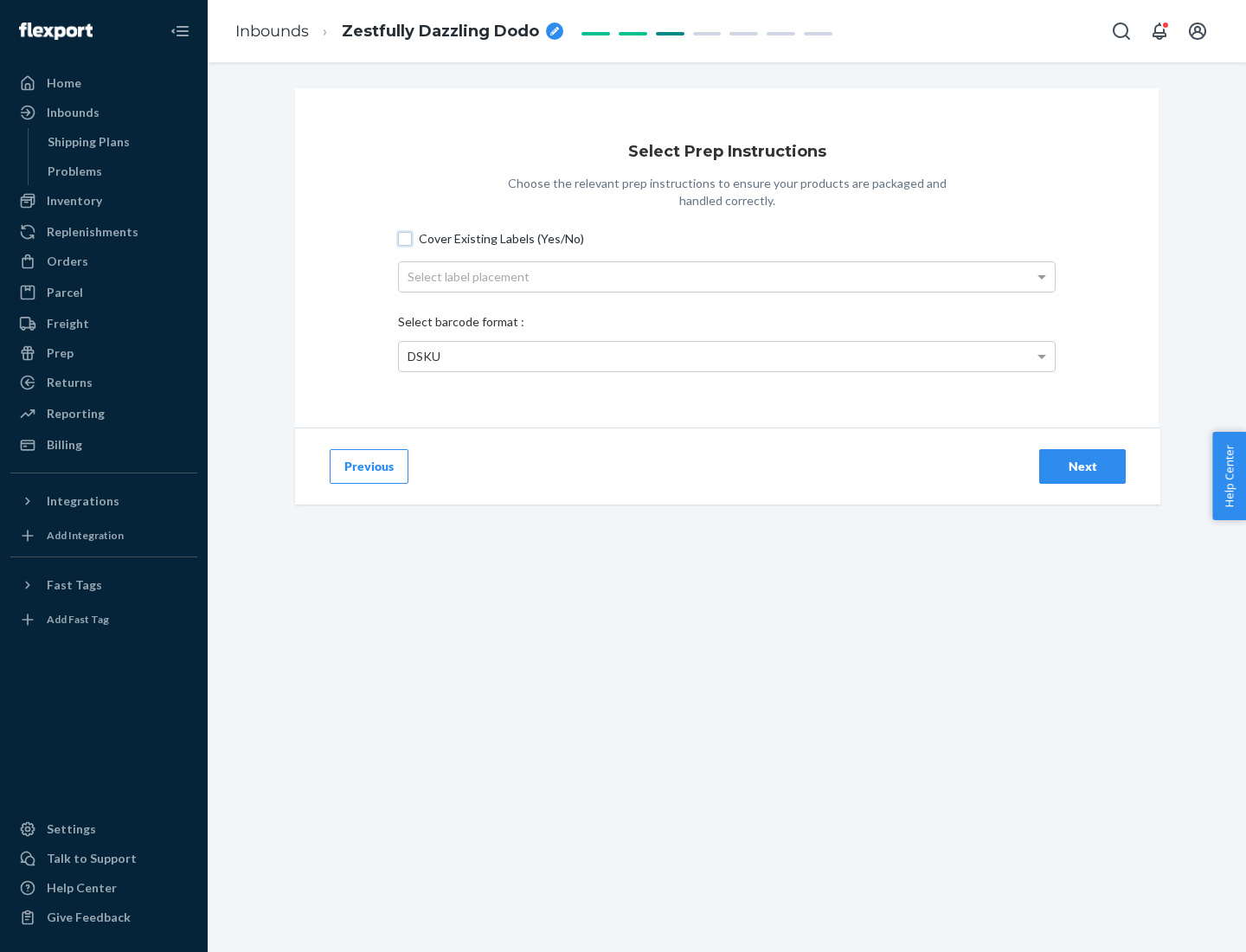
click at [405, 238] on input "Cover Existing Labels (Yes/No)" at bounding box center [405, 238] width 14 height 14
checkbox input "true"
click at [727, 276] on div "Select label placement" at bounding box center [727, 277] width 656 height 29
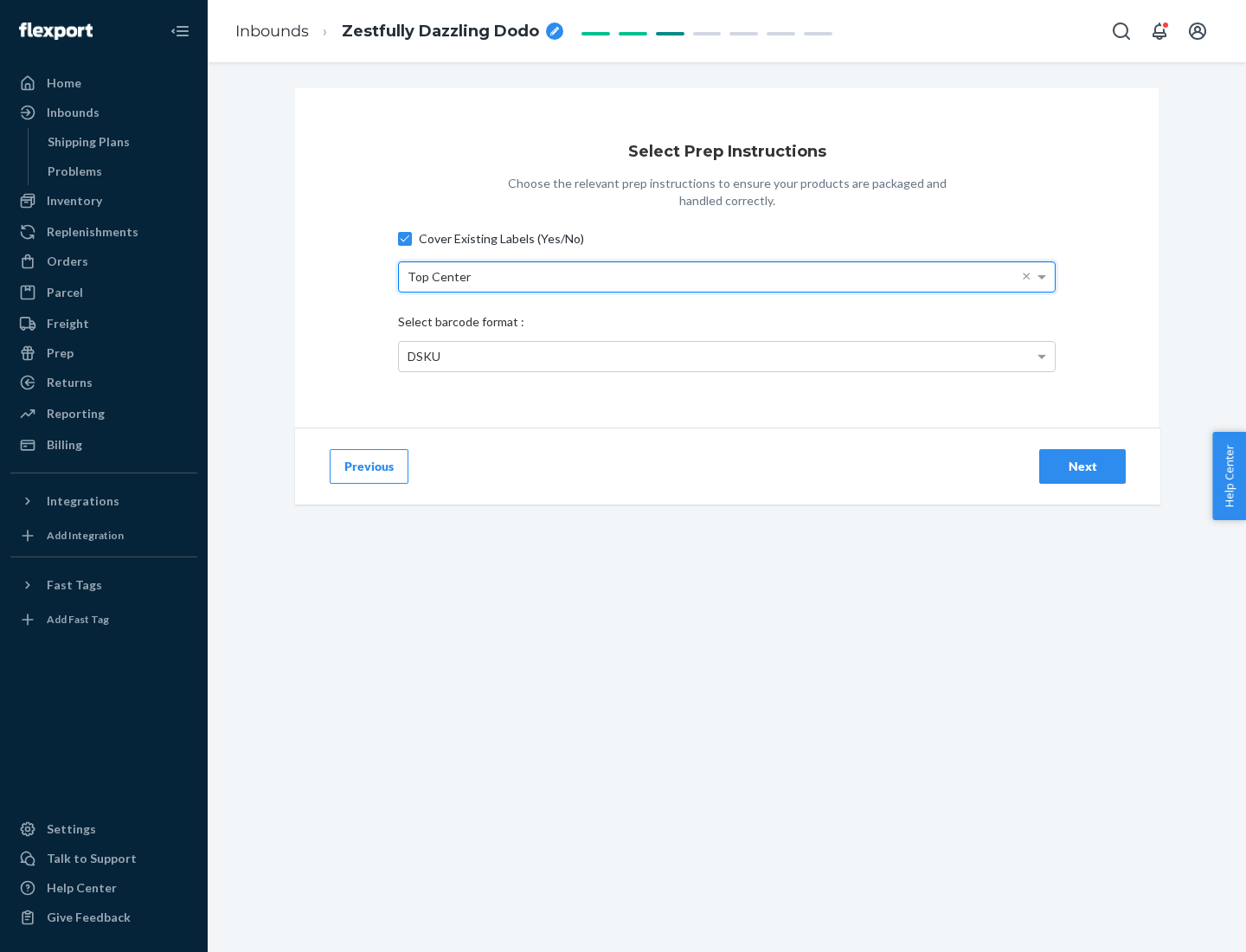
click at [727, 356] on div "DSKU" at bounding box center [727, 357] width 656 height 29
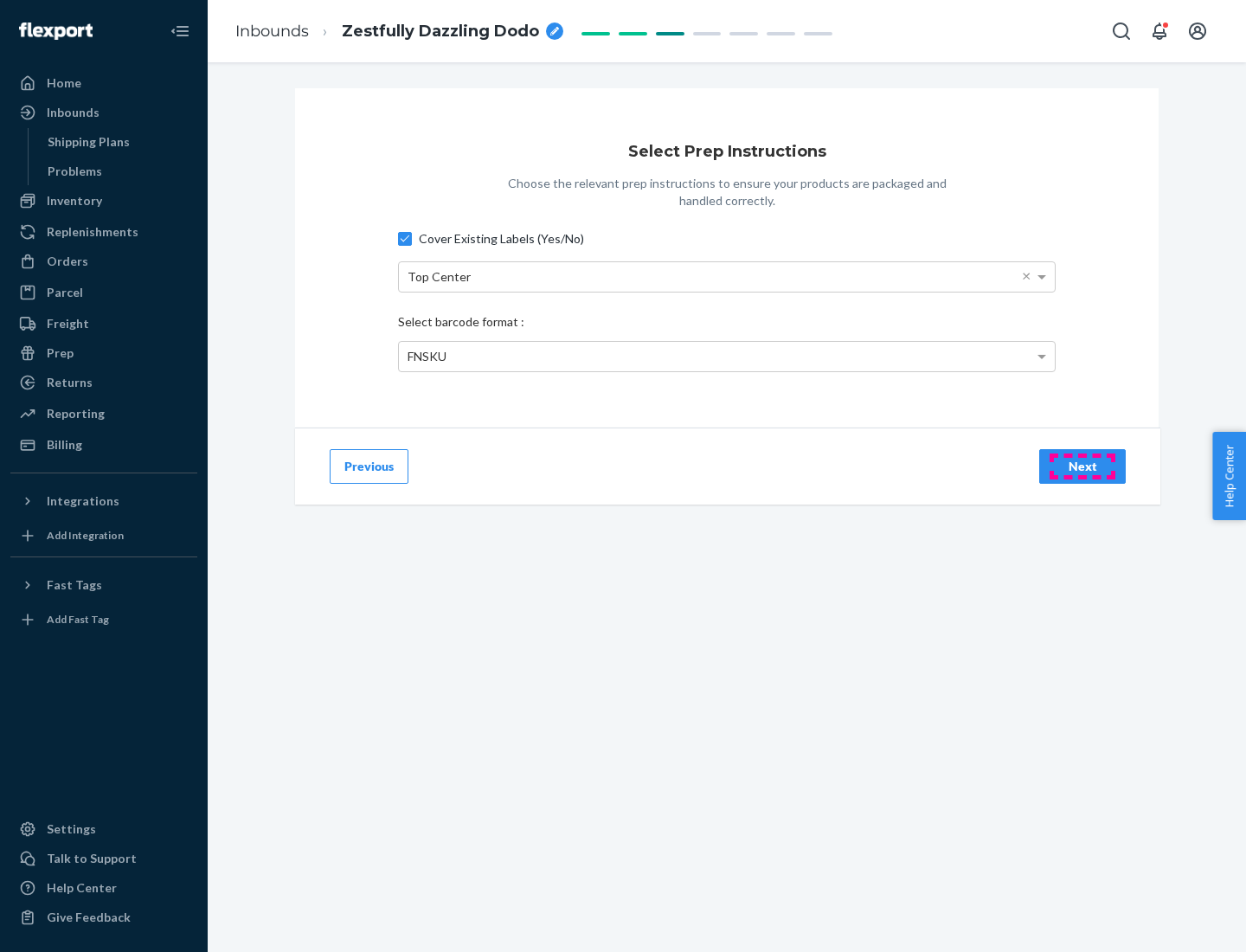
click at [1083, 465] on div "Next" at bounding box center [1083, 466] width 57 height 17
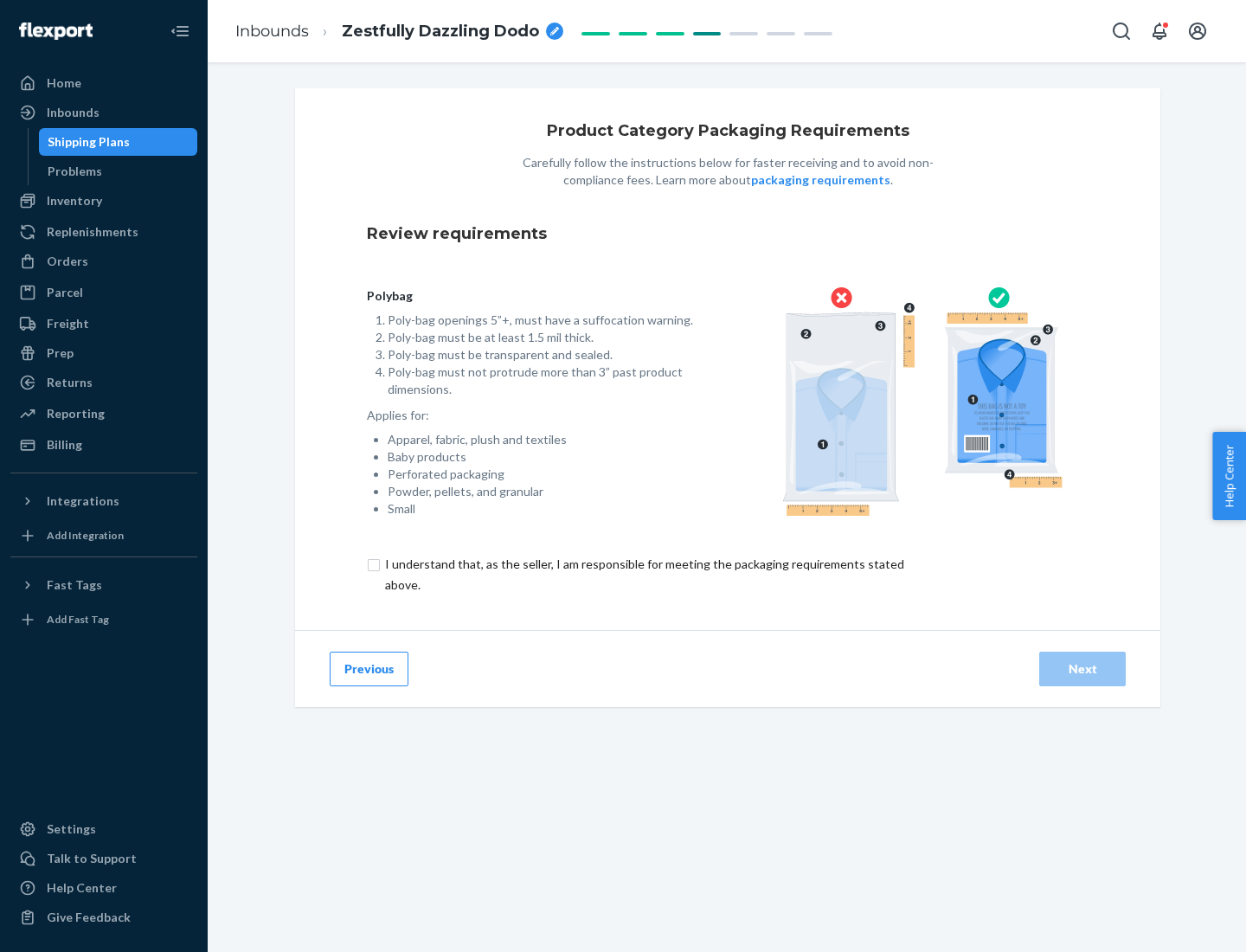
click at [643, 574] on input "checkbox" at bounding box center [654, 574] width 575 height 41
checkbox input "true"
click at [1083, 668] on div "Next" at bounding box center [1083, 669] width 57 height 17
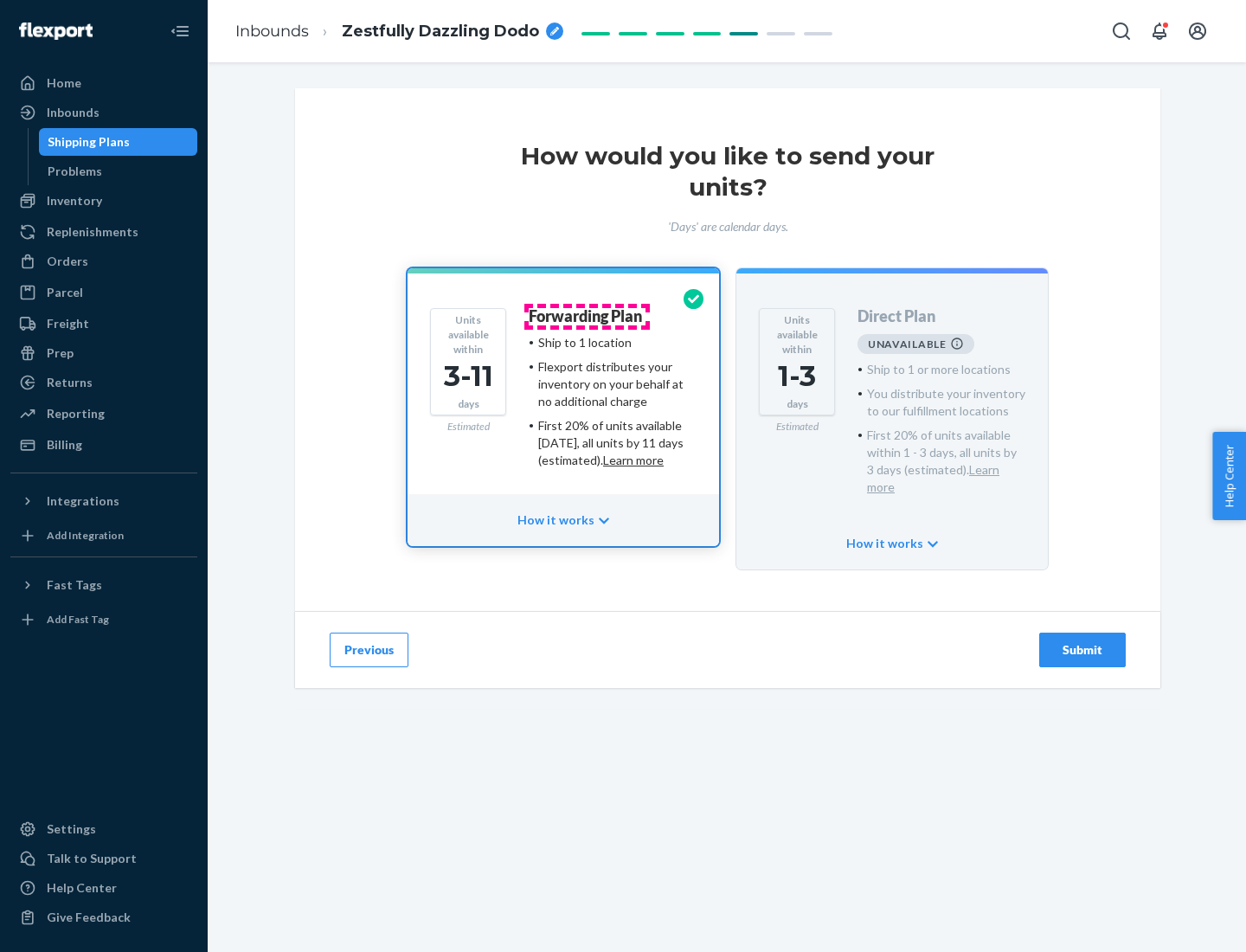
click at [587, 315] on h4 "Forwarding Plan" at bounding box center [585, 316] width 113 height 17
click at [1083, 641] on div "Submit" at bounding box center [1083, 649] width 57 height 17
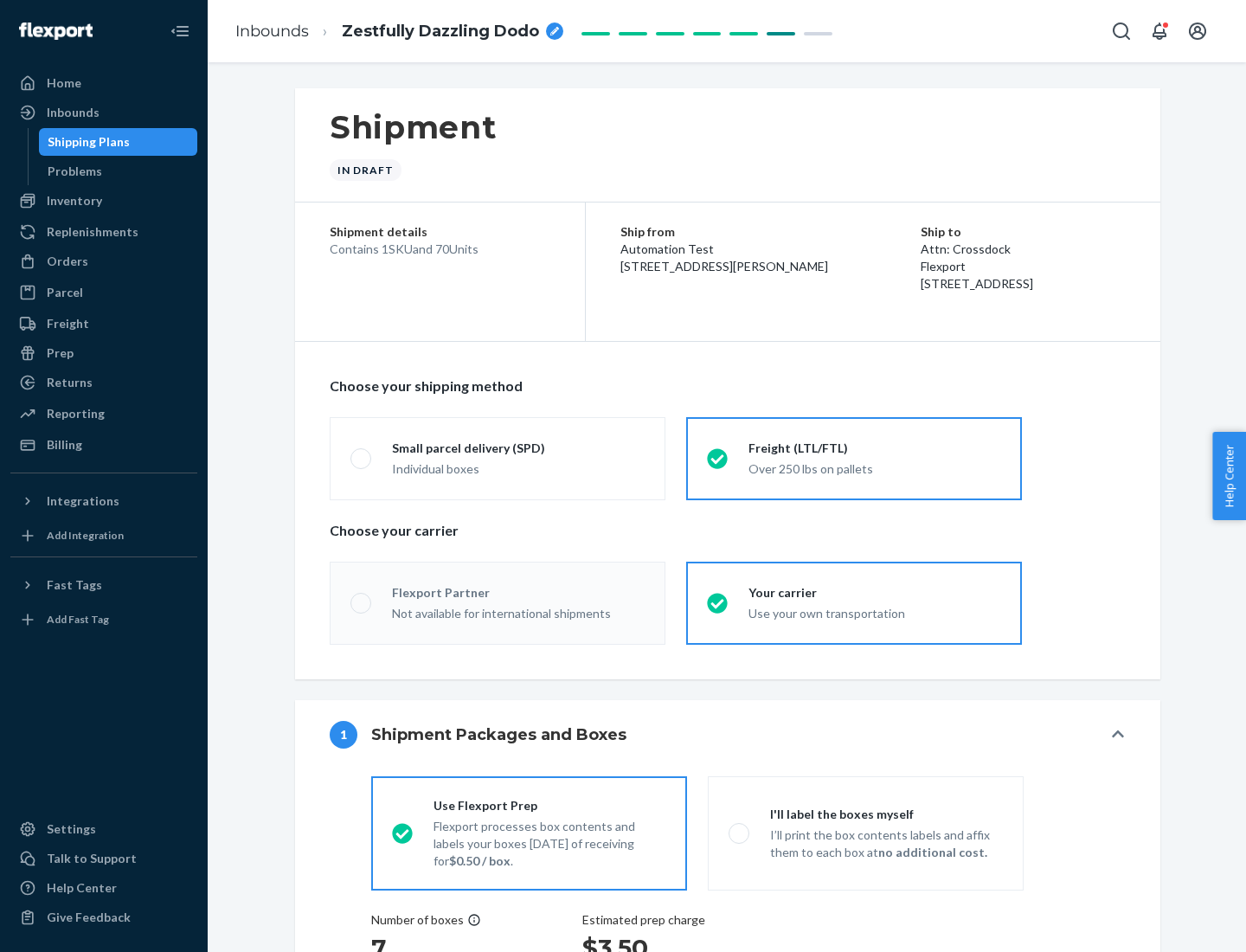
radio input "true"
radio input "false"
radio input "true"
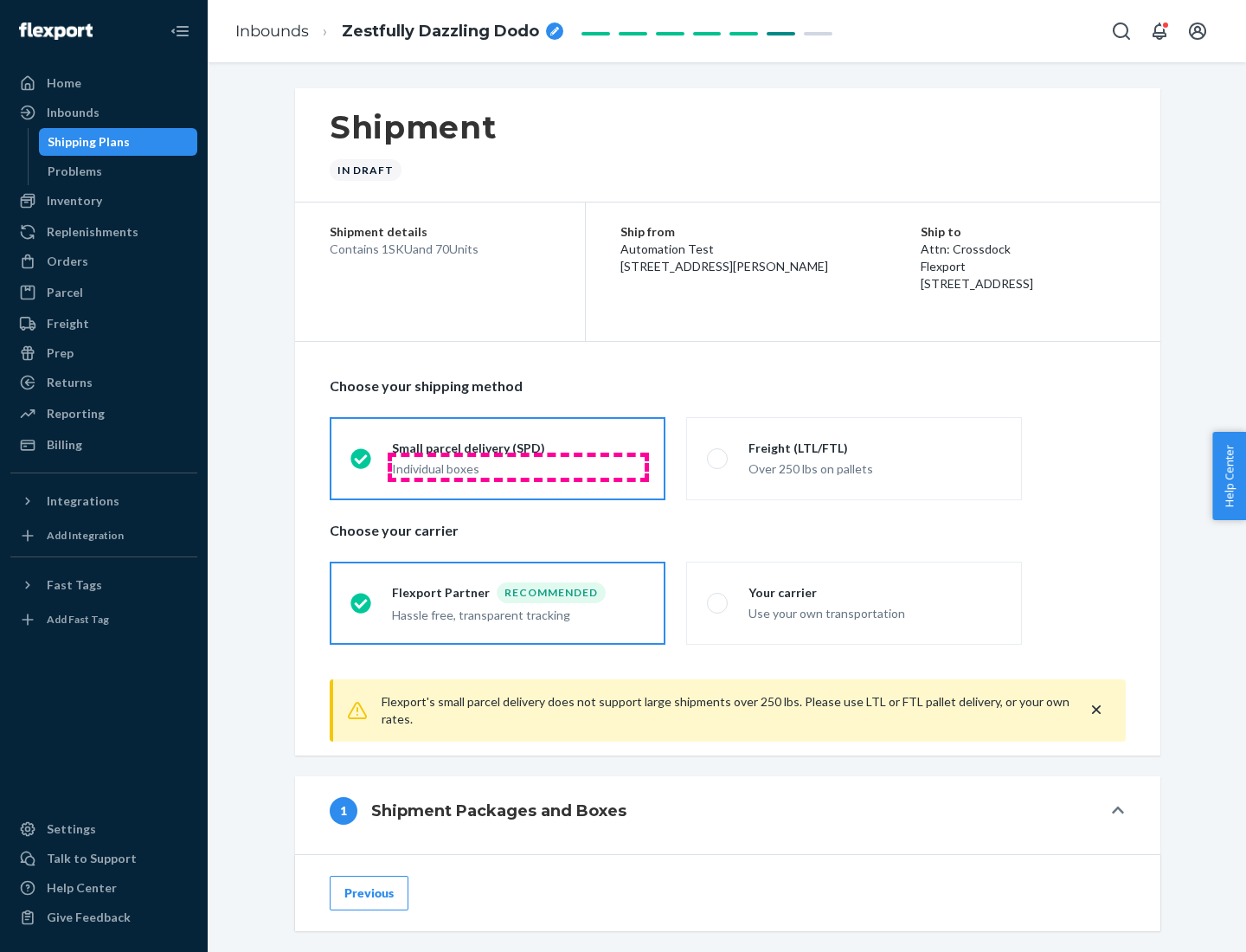
click at [518, 466] on div "Individual boxes" at bounding box center [518, 468] width 253 height 17
click at [362, 464] on input "Small parcel delivery (SPD) Individual boxes" at bounding box center [356, 458] width 11 height 11
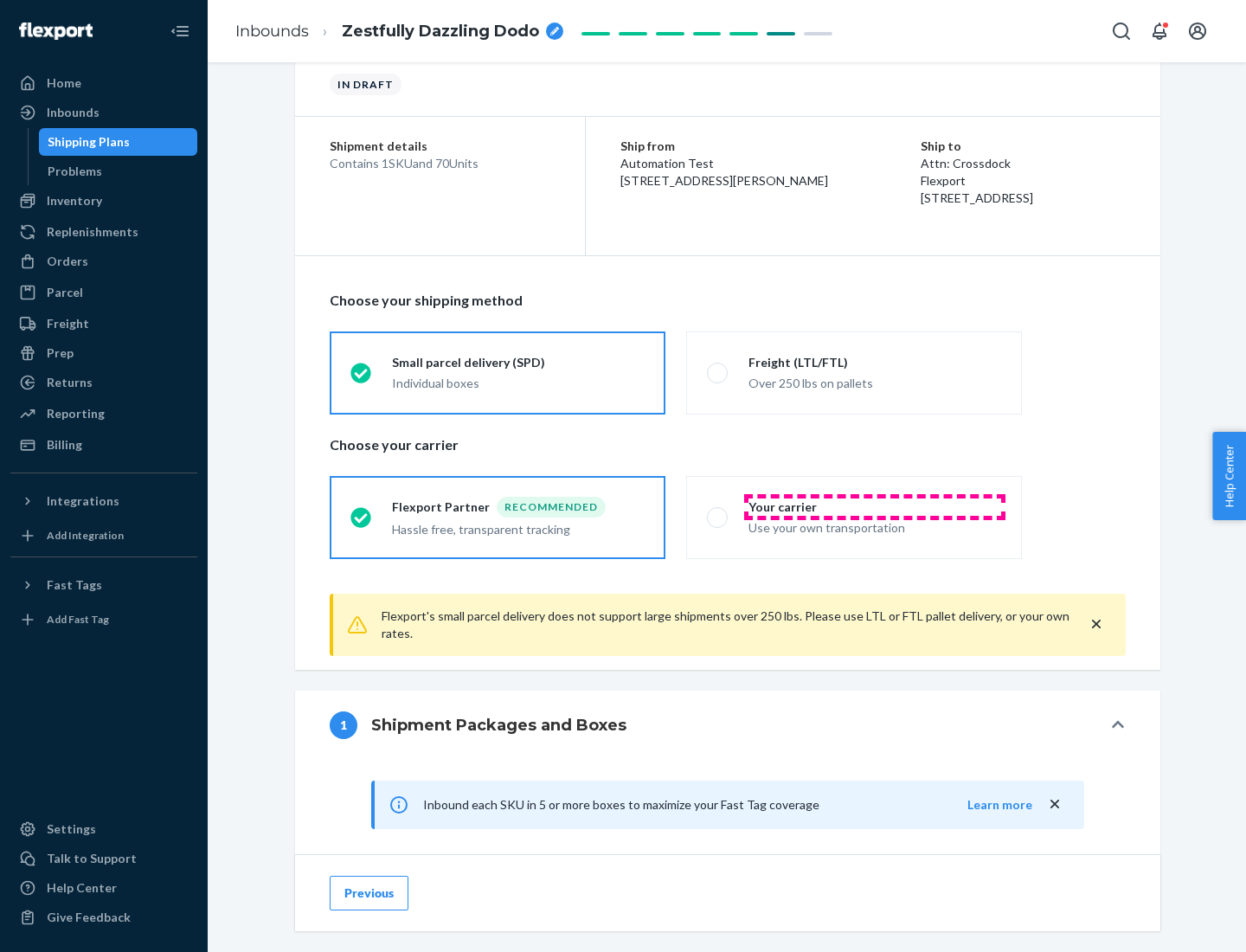
click at [875, 506] on div "Your carrier" at bounding box center [875, 507] width 253 height 17
click at [719, 511] on input "Your carrier Use your own transportation" at bounding box center [712, 517] width 11 height 11
radio input "true"
radio input "false"
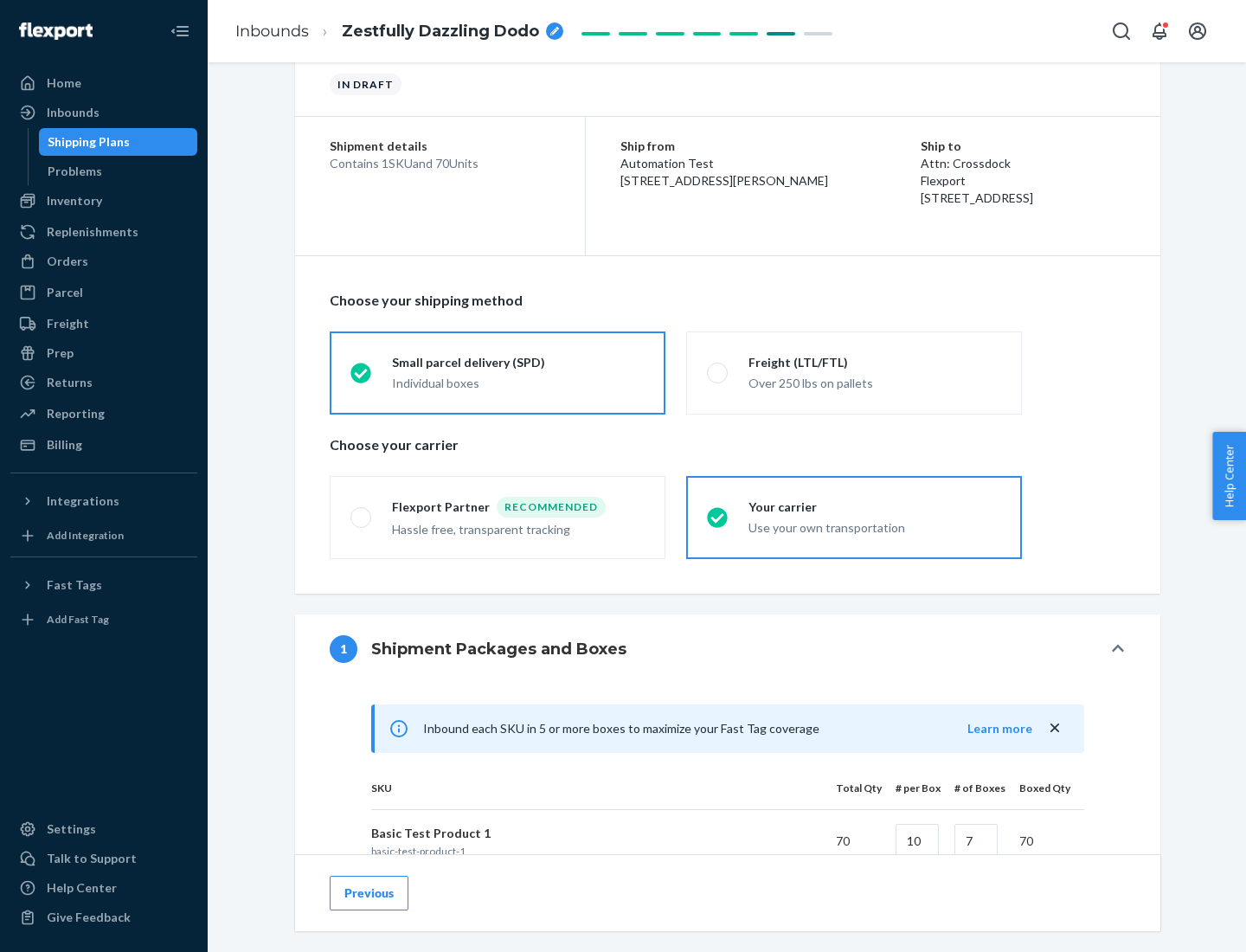
scroll to position [419, 0]
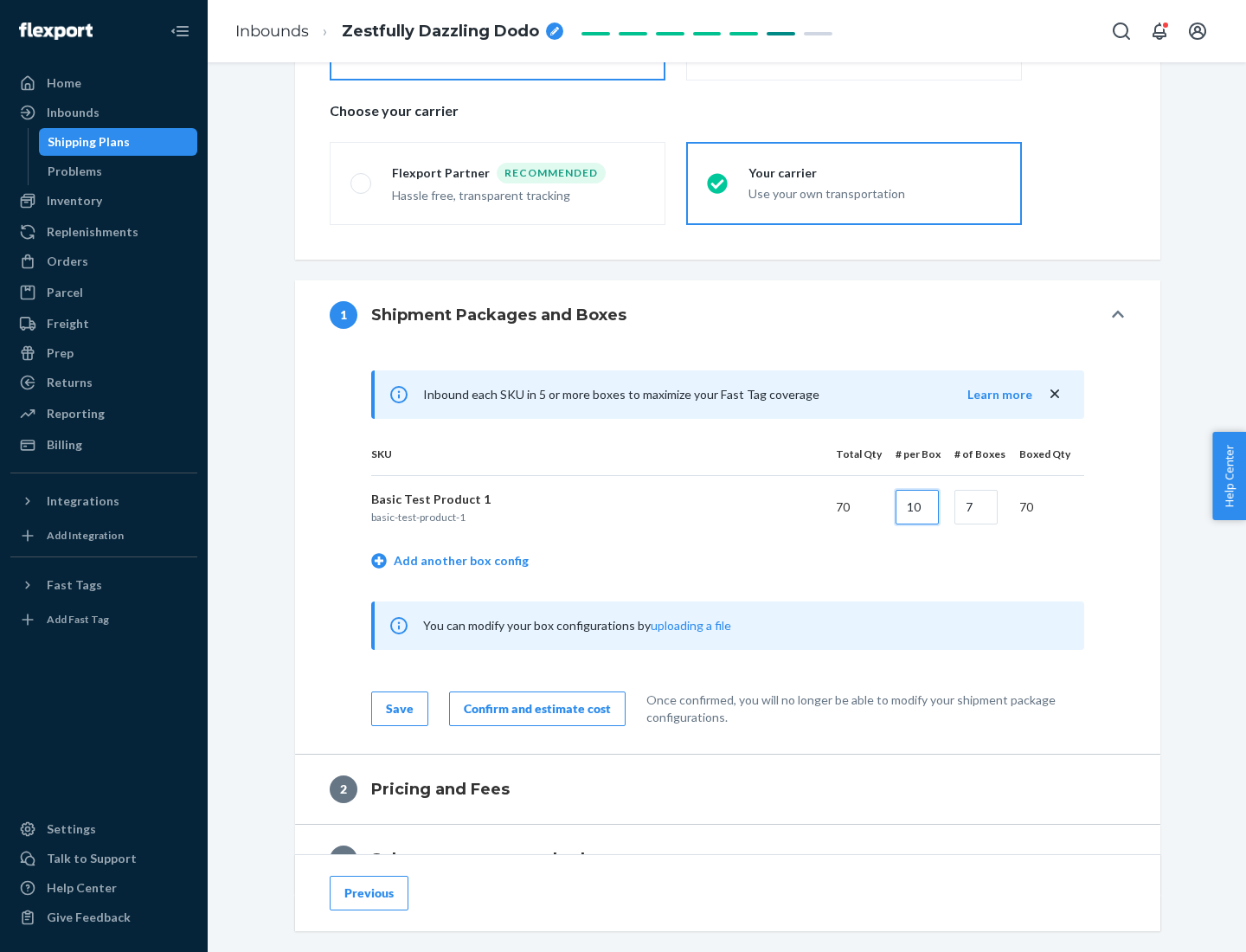
type input "10"
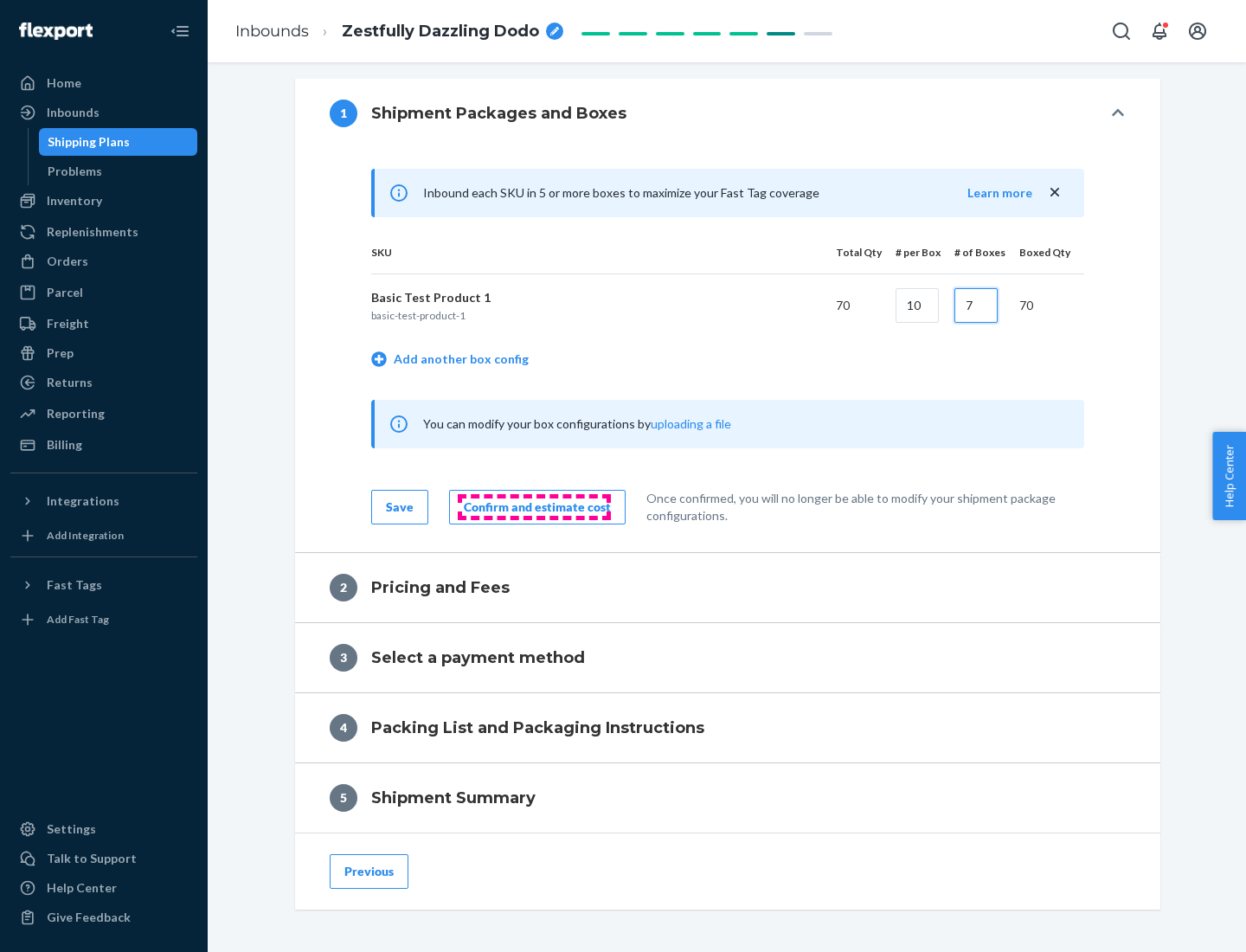
type input "7"
click at [534, 506] on div "Confirm and estimate cost" at bounding box center [537, 507] width 147 height 17
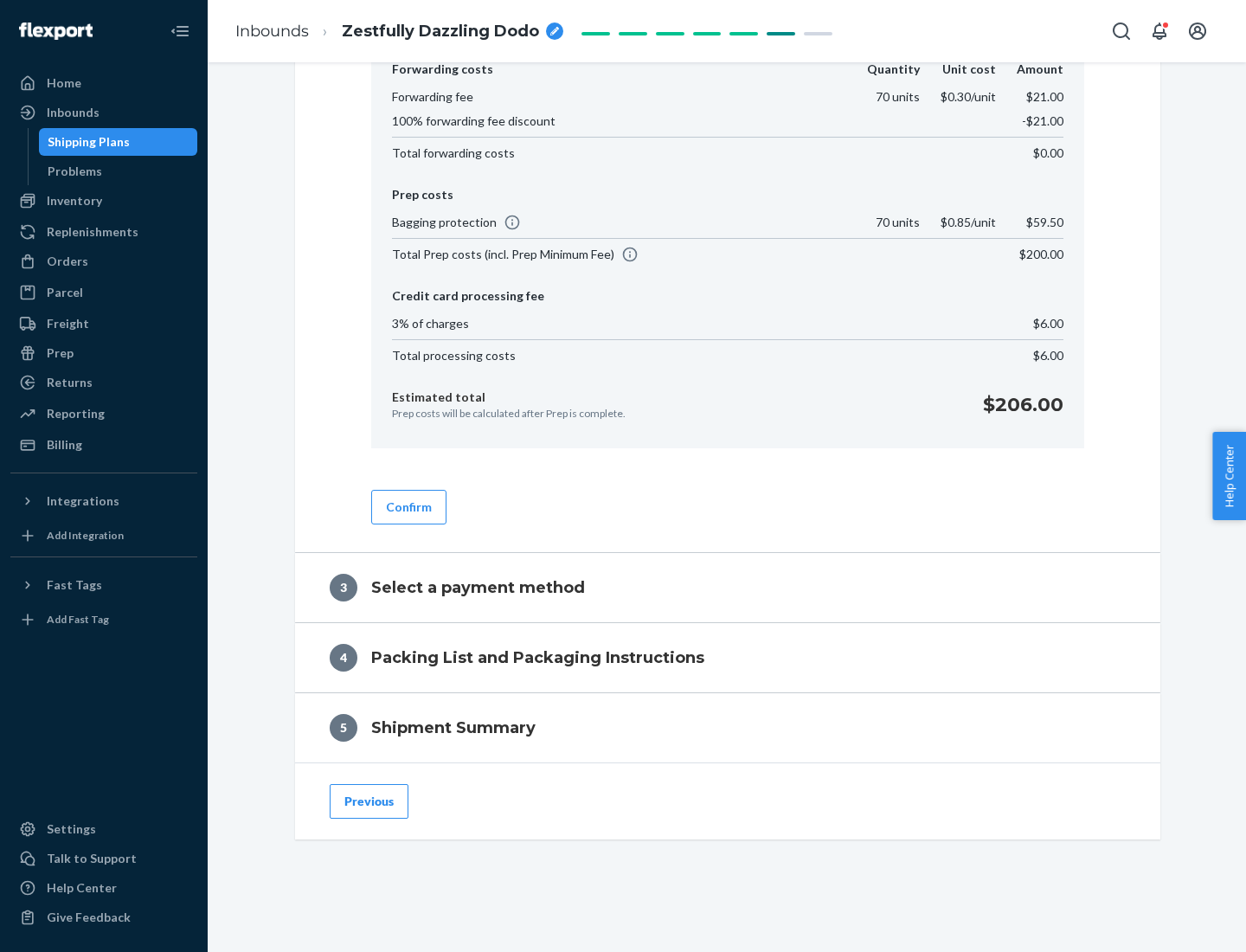
click at [408, 506] on button "Confirm" at bounding box center [409, 507] width 75 height 35
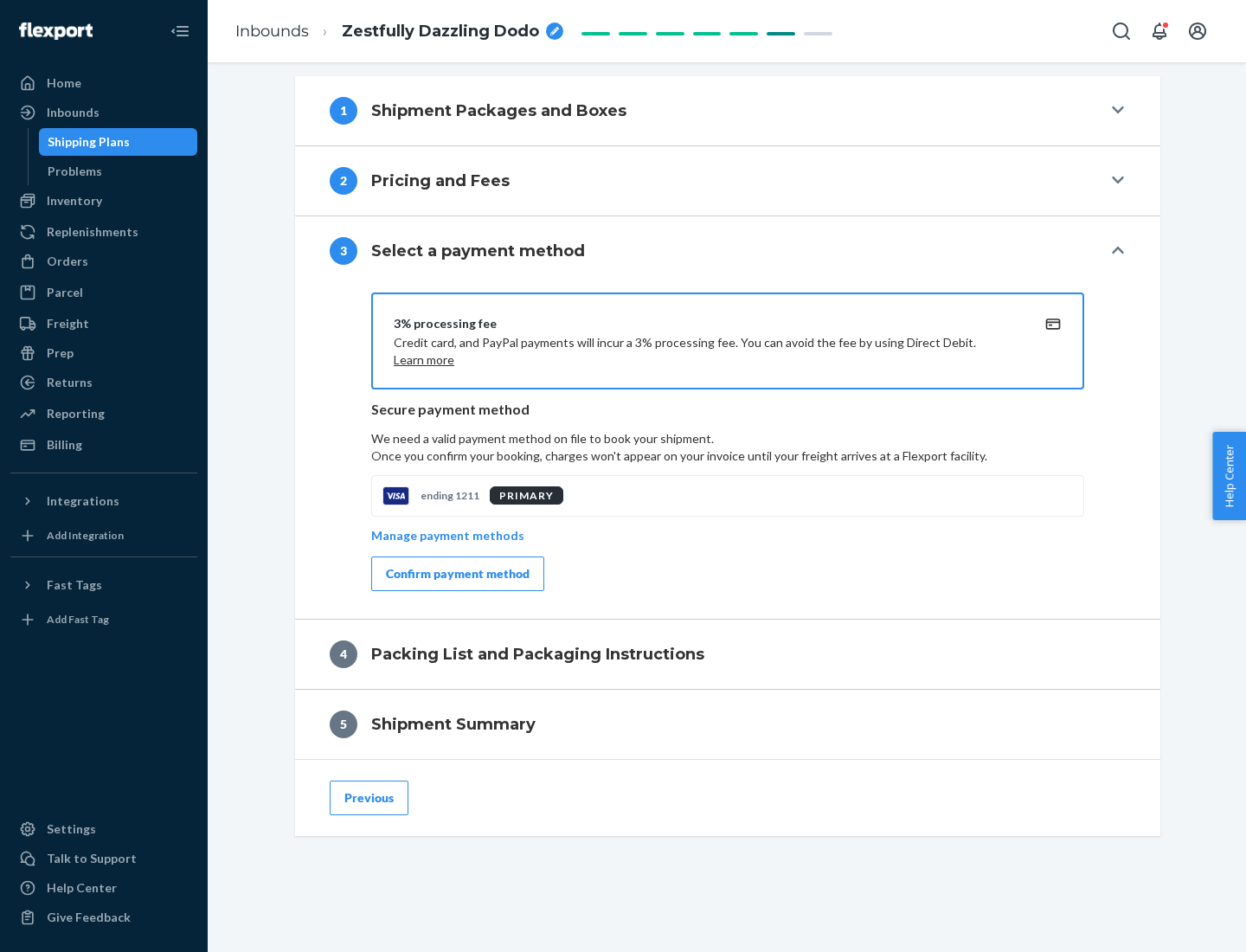
scroll to position [624, 0]
click at [456, 574] on div "Confirm payment method" at bounding box center [457, 573] width 144 height 17
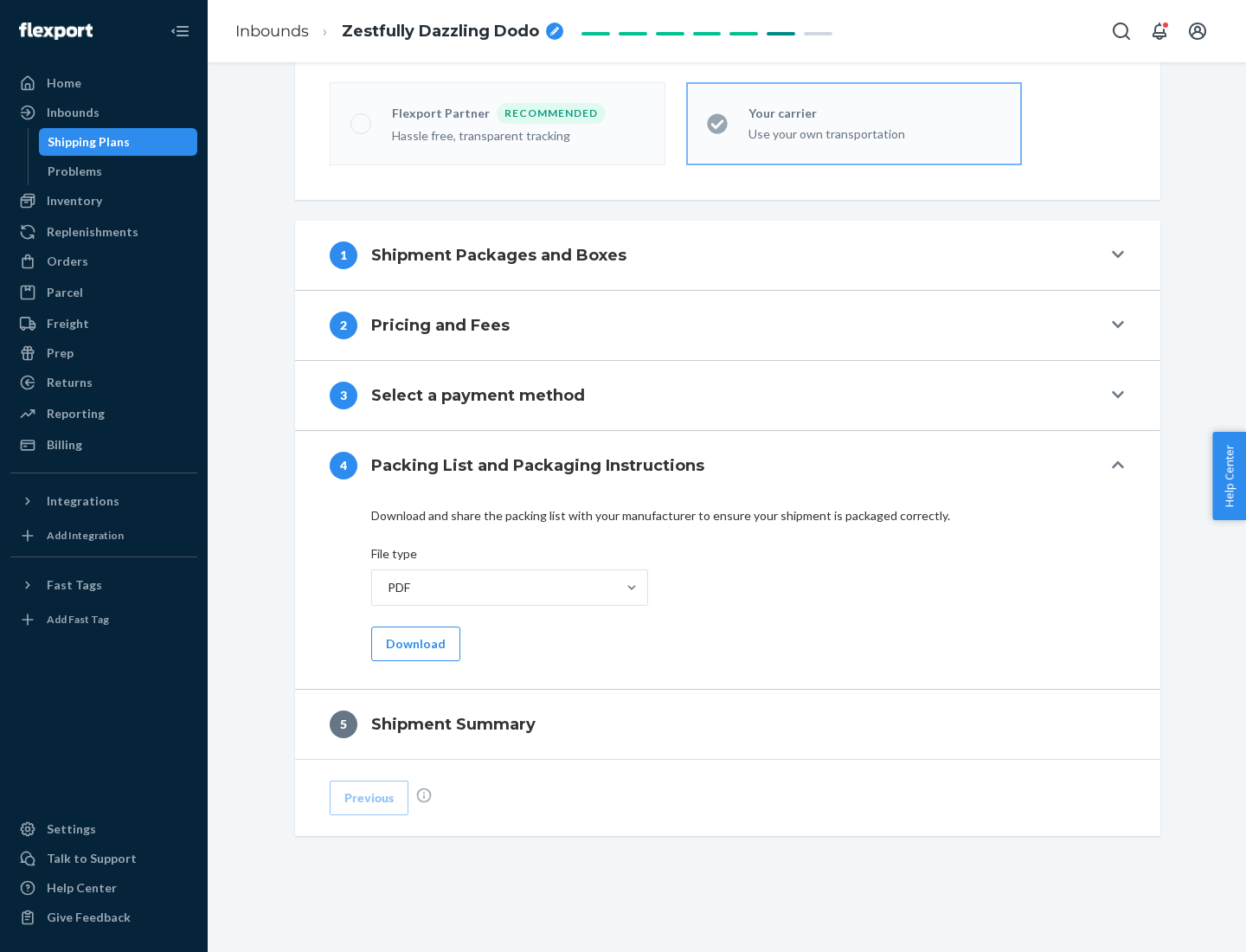
scroll to position [479, 0]
click at [414, 643] on button "Download" at bounding box center [415, 644] width 89 height 35
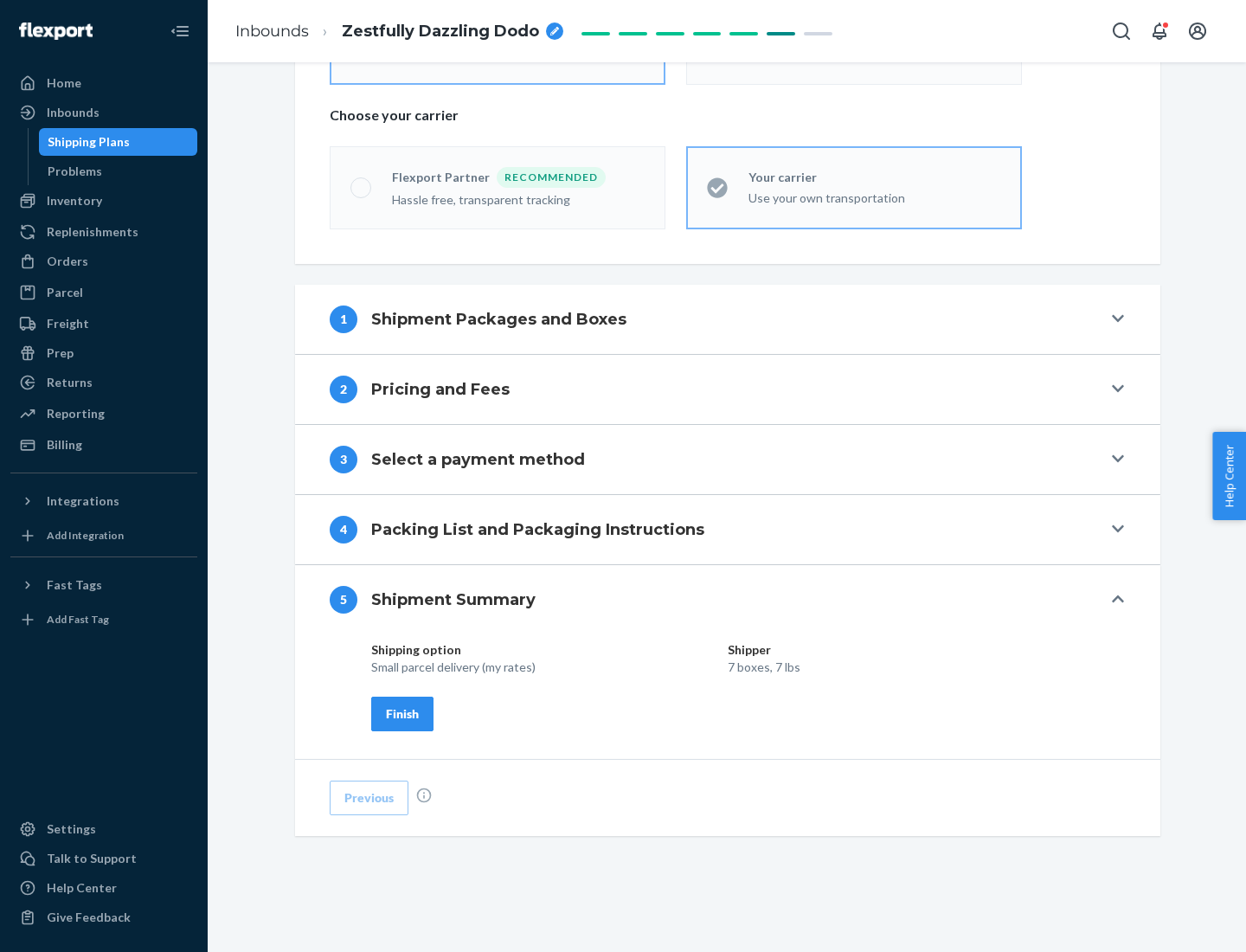
scroll to position [415, 0]
